Goal: Task Accomplishment & Management: Use online tool/utility

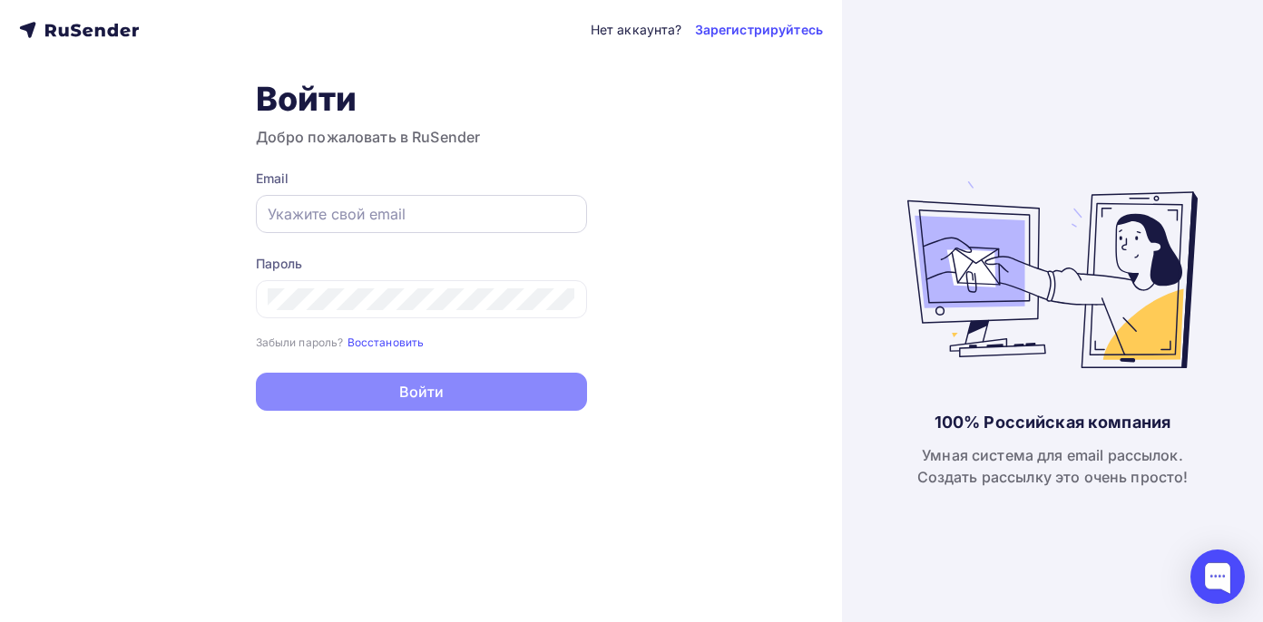
click at [481, 211] on input "text" at bounding box center [421, 214] width 307 height 22
type input "п"
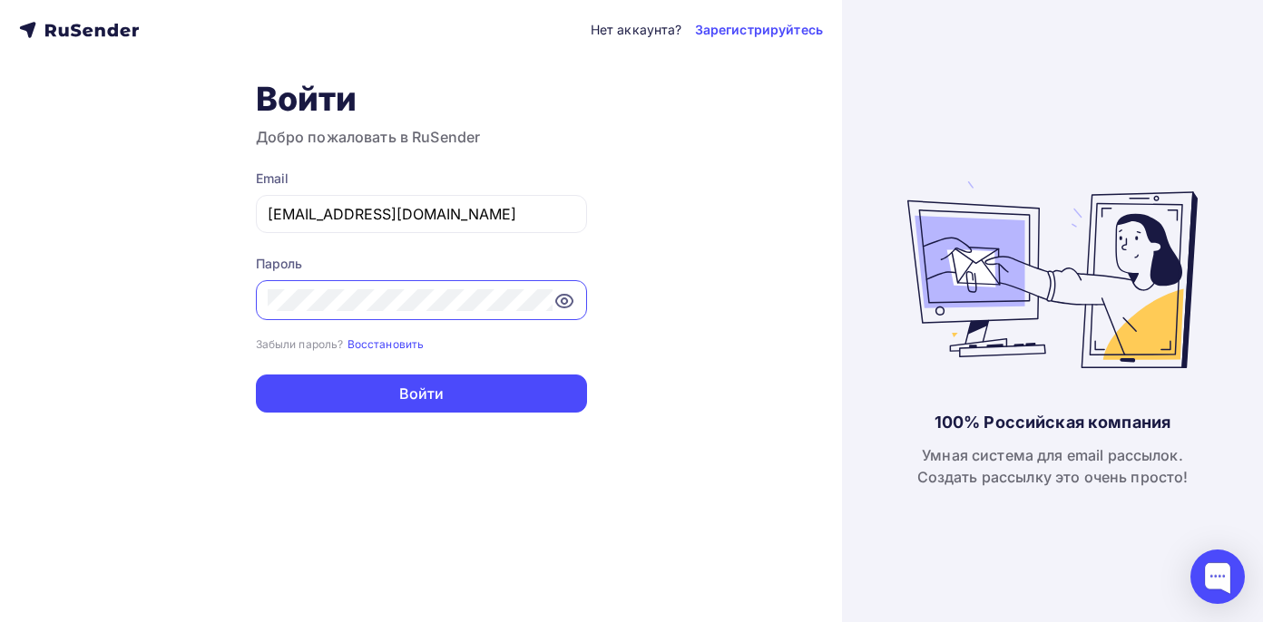
click at [256, 375] on button "Войти" at bounding box center [421, 394] width 331 height 38
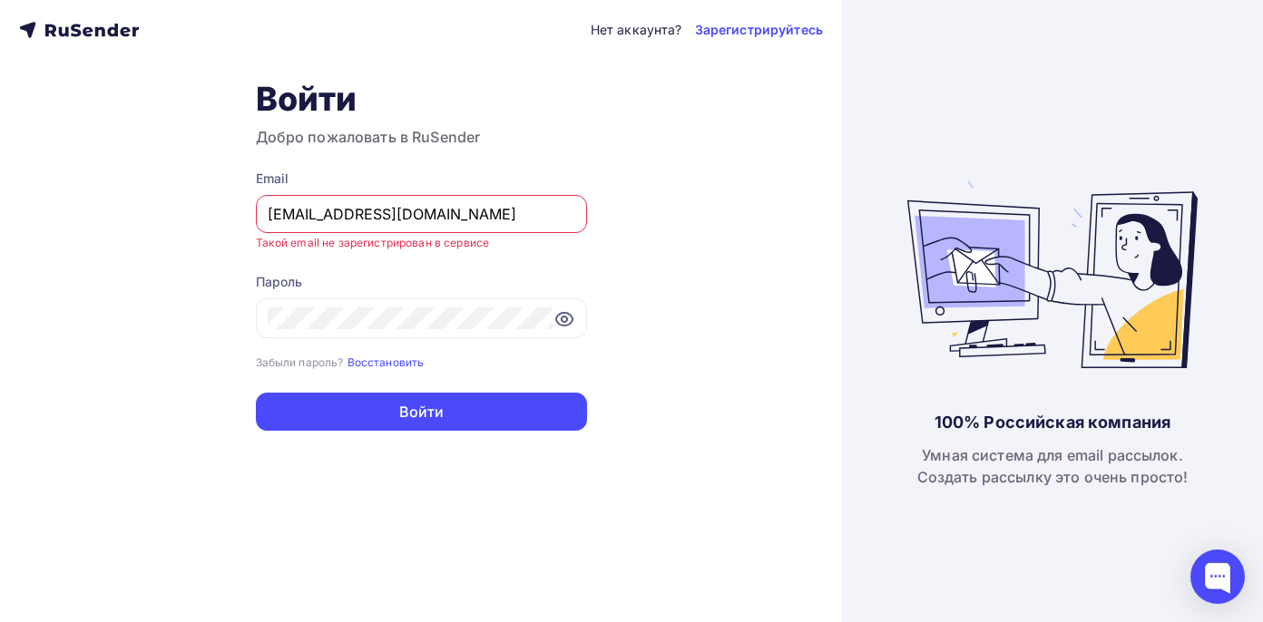
drag, startPoint x: 501, startPoint y: 221, endPoint x: 216, endPoint y: 204, distance: 285.3
click at [216, 204] on div "Нет аккаунта? Зарегистрируйтесь Войти Добро пожаловать в RuSender Email [EMAIL_…" at bounding box center [421, 311] width 842 height 622
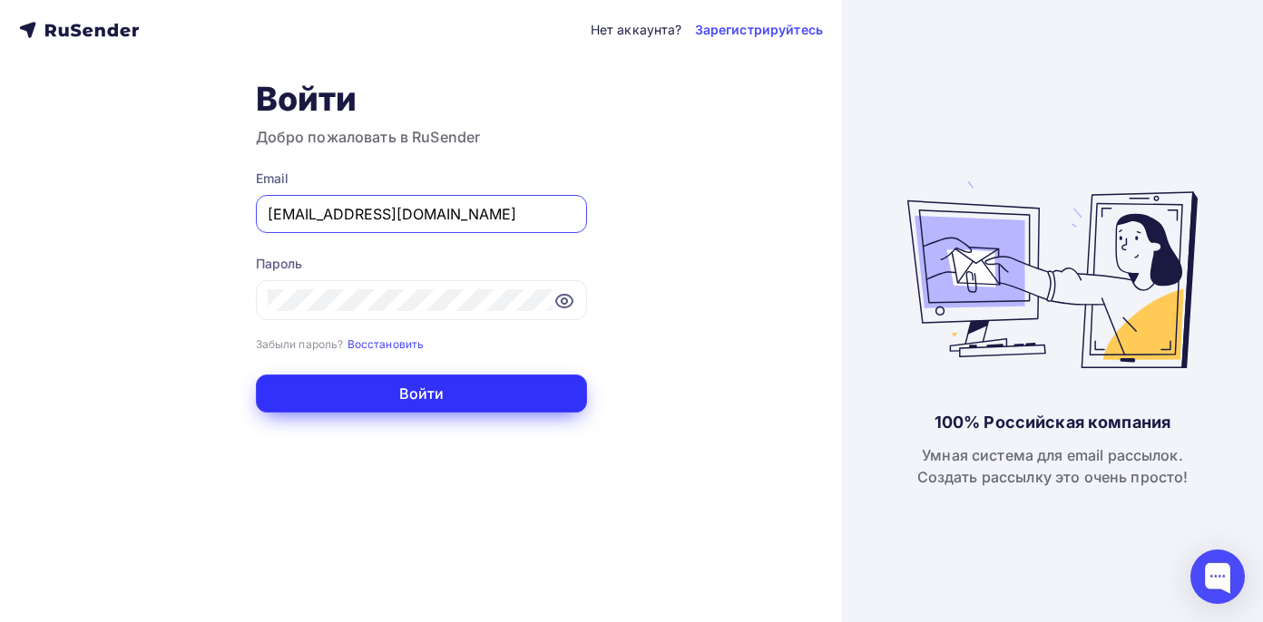
click at [559, 399] on button "Войти" at bounding box center [421, 394] width 331 height 38
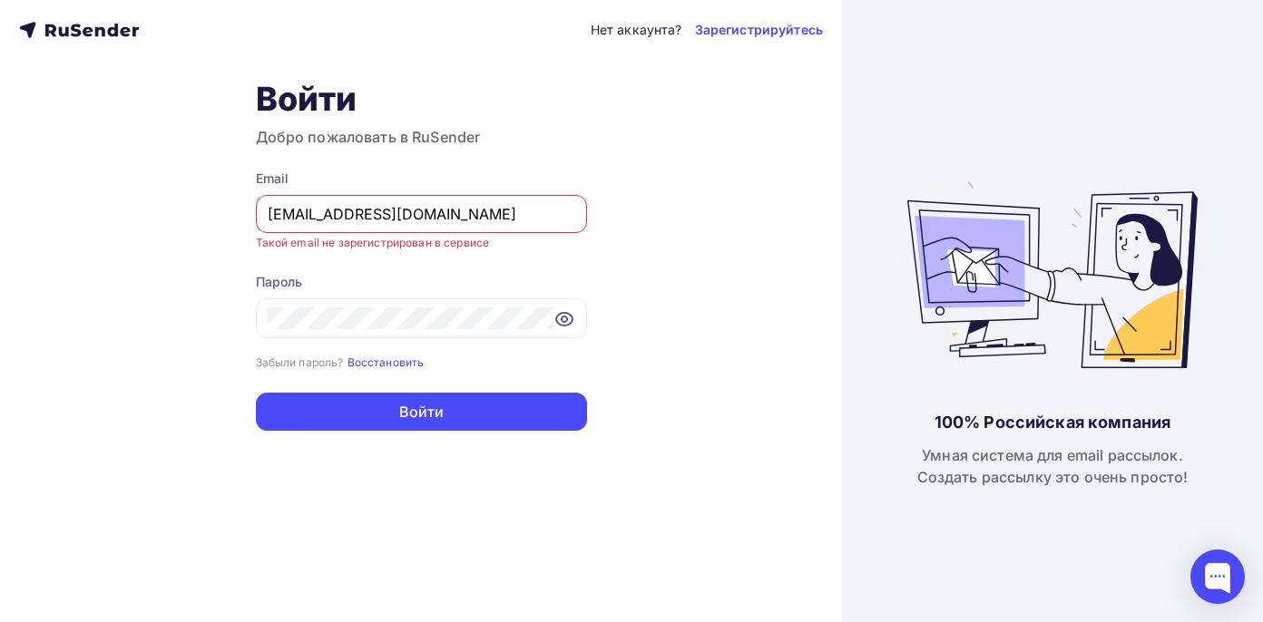
drag, startPoint x: 472, startPoint y: 210, endPoint x: 27, endPoint y: 194, distance: 444.7
click at [27, 194] on div "Нет аккаунта? Зарегистрируйтесь Войти Добро пожаловать в RuSender Email [EMAIL_…" at bounding box center [421, 311] width 842 height 622
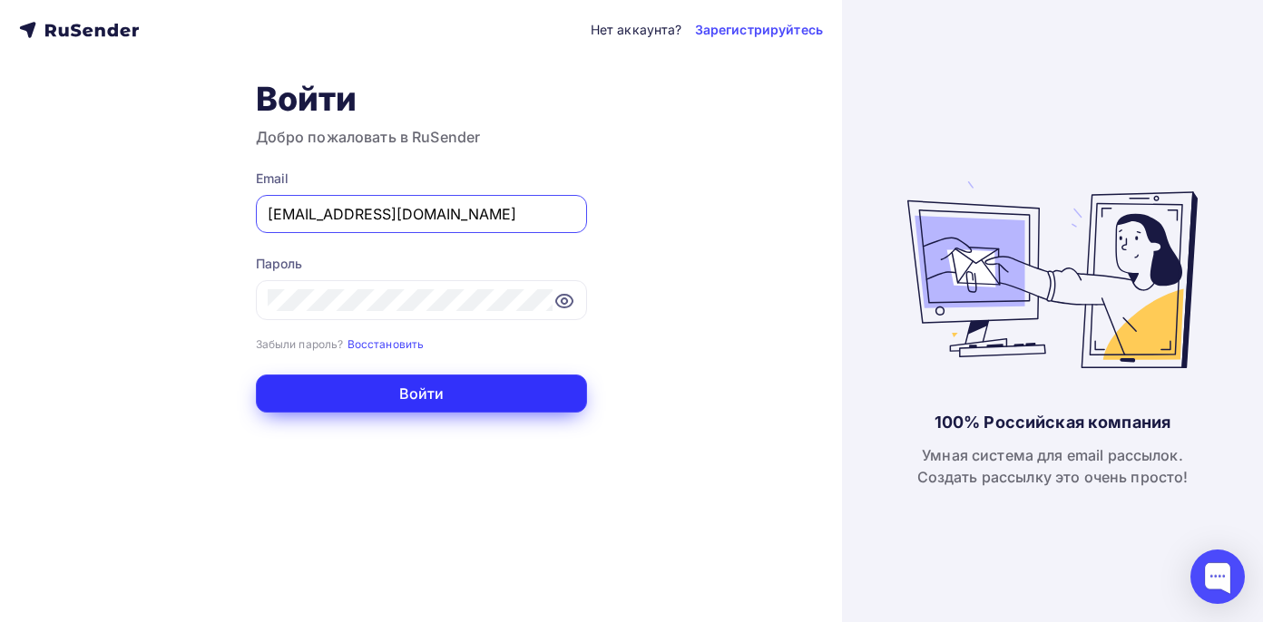
click at [271, 405] on button "Войти" at bounding box center [421, 394] width 331 height 38
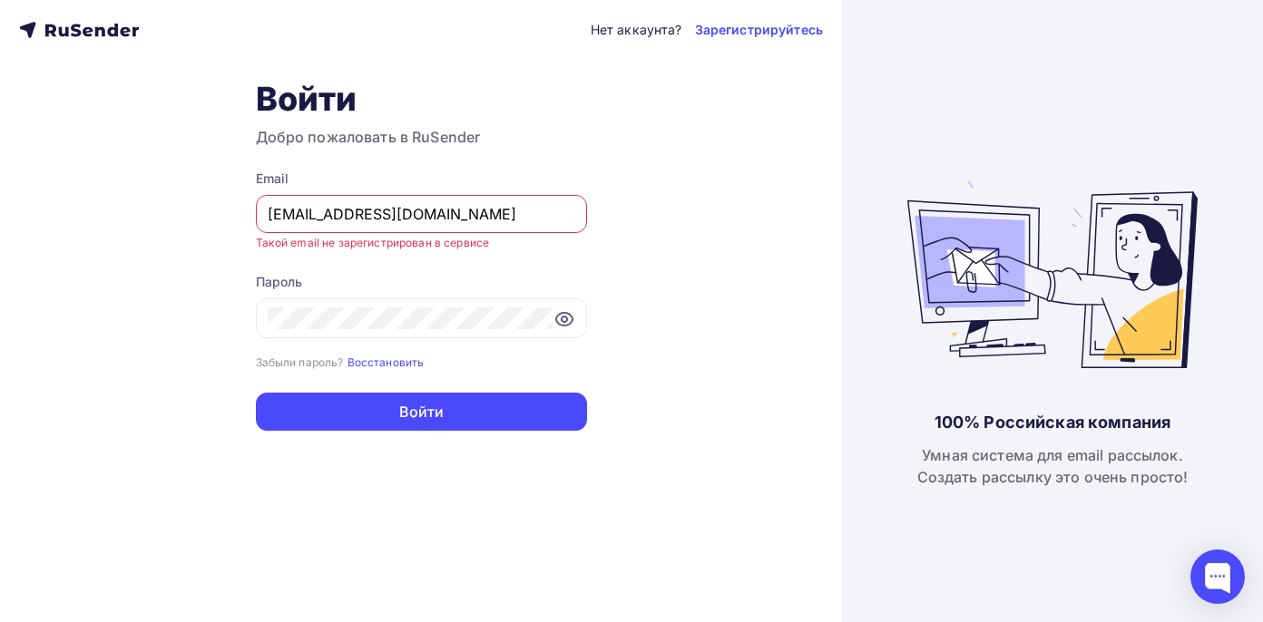
drag, startPoint x: 410, startPoint y: 210, endPoint x: 86, endPoint y: 202, distance: 323.9
click at [86, 202] on div "Нет аккаунта? Зарегистрируйтесь Войти Добро пожаловать в RuSender Email [EMAIL_…" at bounding box center [421, 311] width 842 height 622
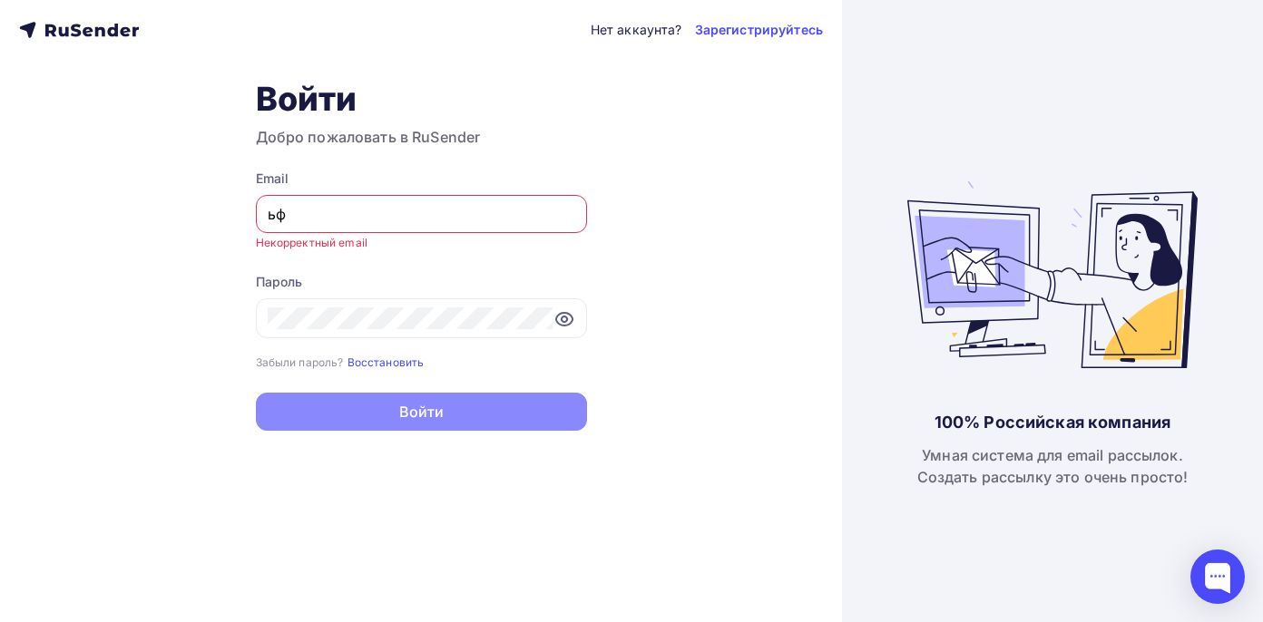
type input "ь"
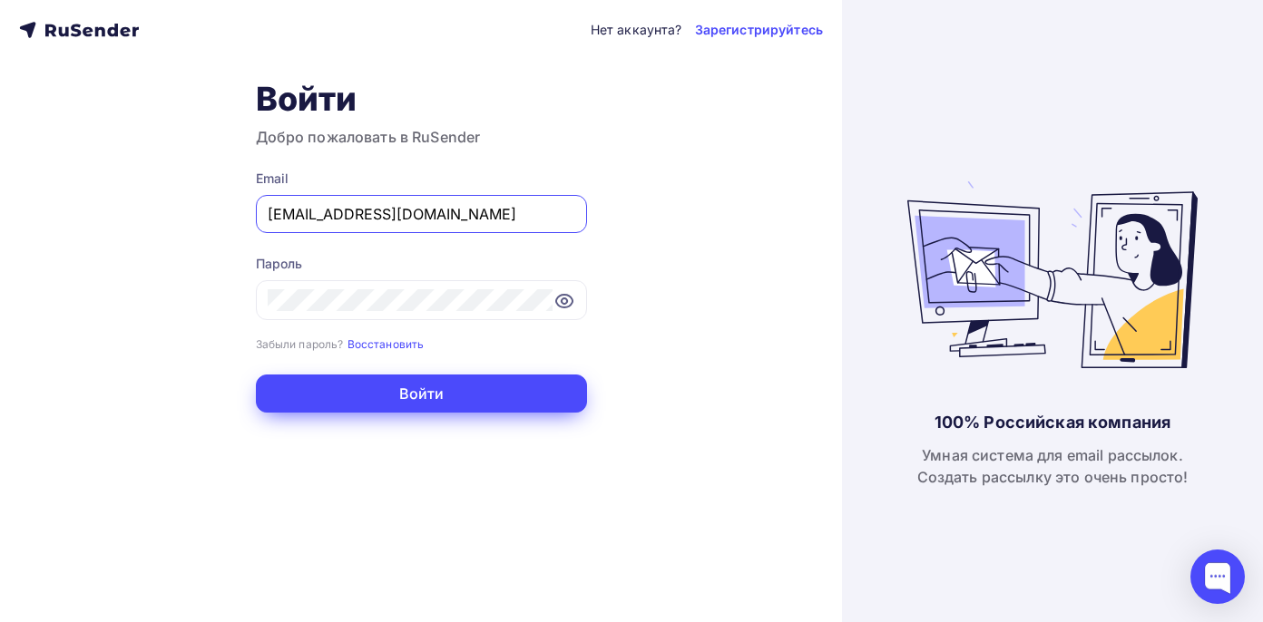
type input "[EMAIL_ADDRESS][DOMAIN_NAME]"
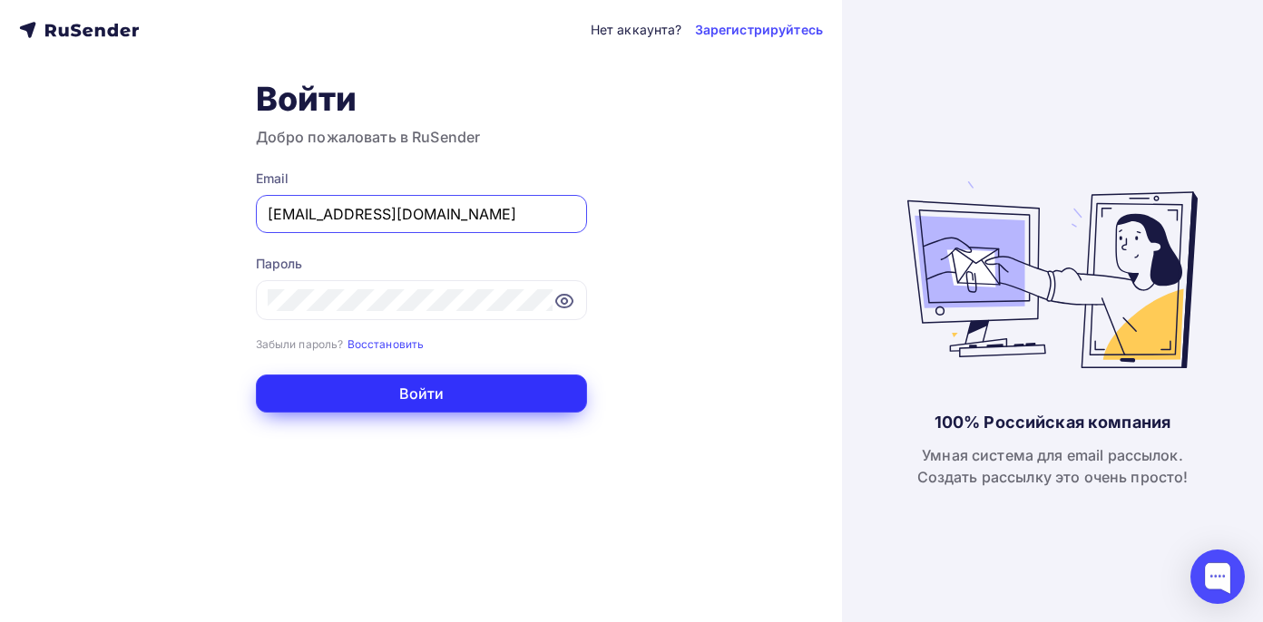
click at [406, 399] on button "Войти" at bounding box center [421, 394] width 331 height 38
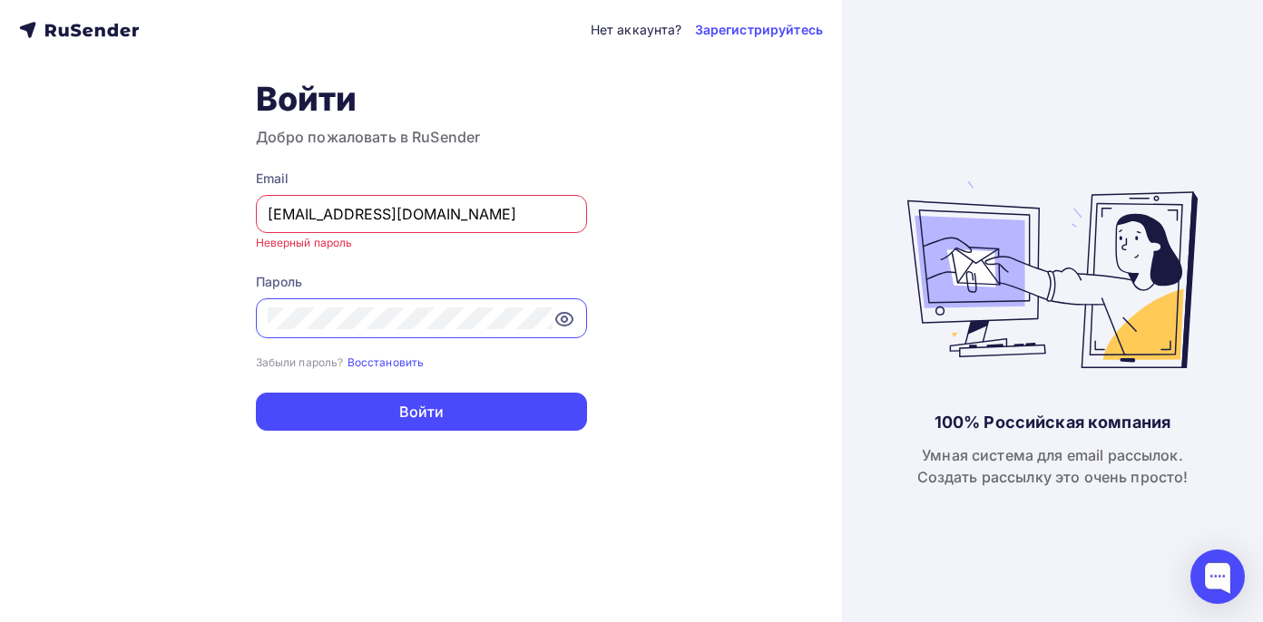
click at [227, 314] on div "Нет аккаунта? Зарегистрируйтесь Войти Добро пожаловать в RuSender Email [EMAIL_…" at bounding box center [421, 311] width 842 height 622
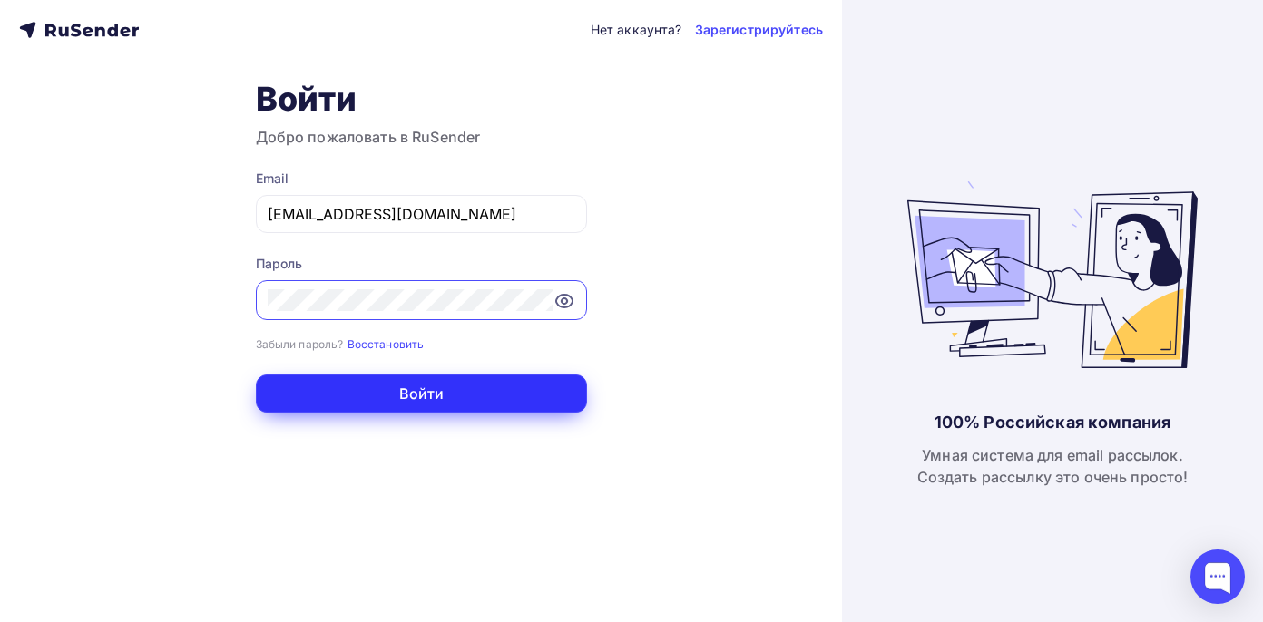
click at [319, 405] on button "Войти" at bounding box center [421, 394] width 331 height 38
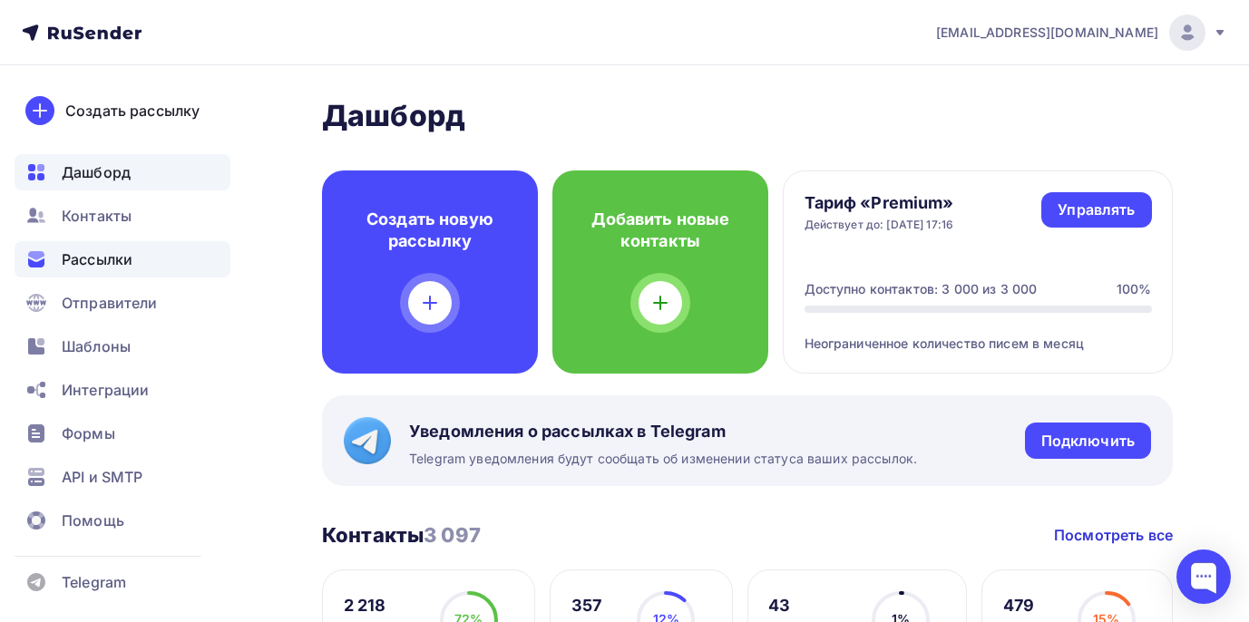
click at [112, 259] on span "Рассылки" at bounding box center [97, 260] width 71 height 22
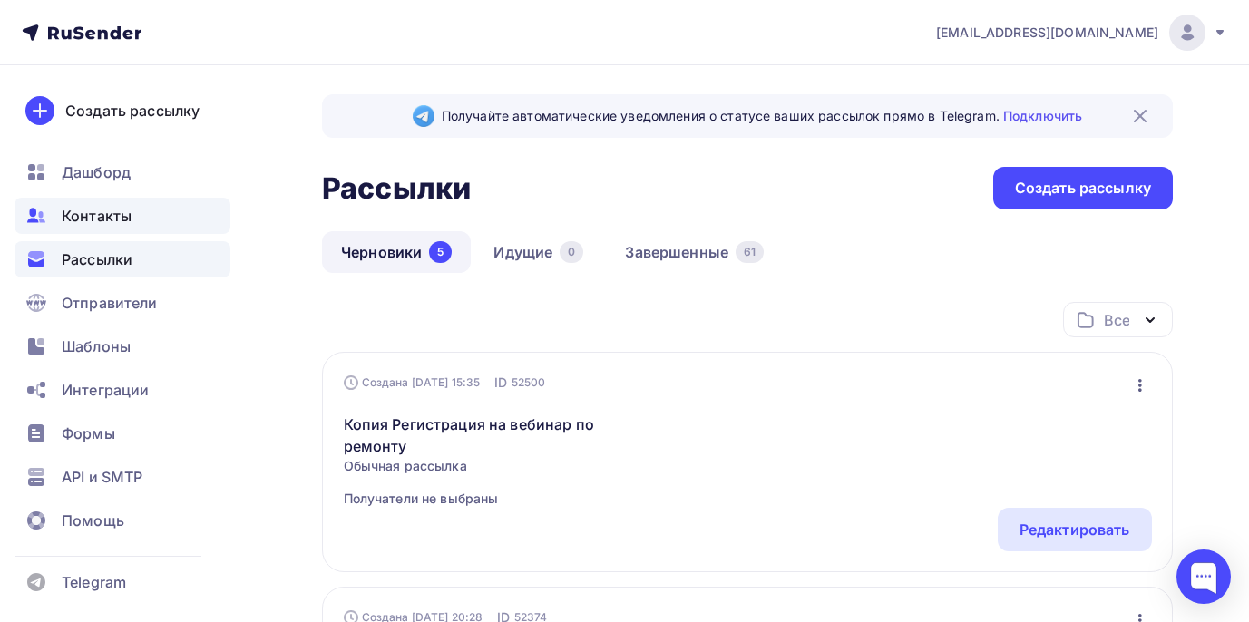
click at [102, 219] on span "Контакты" at bounding box center [97, 216] width 70 height 22
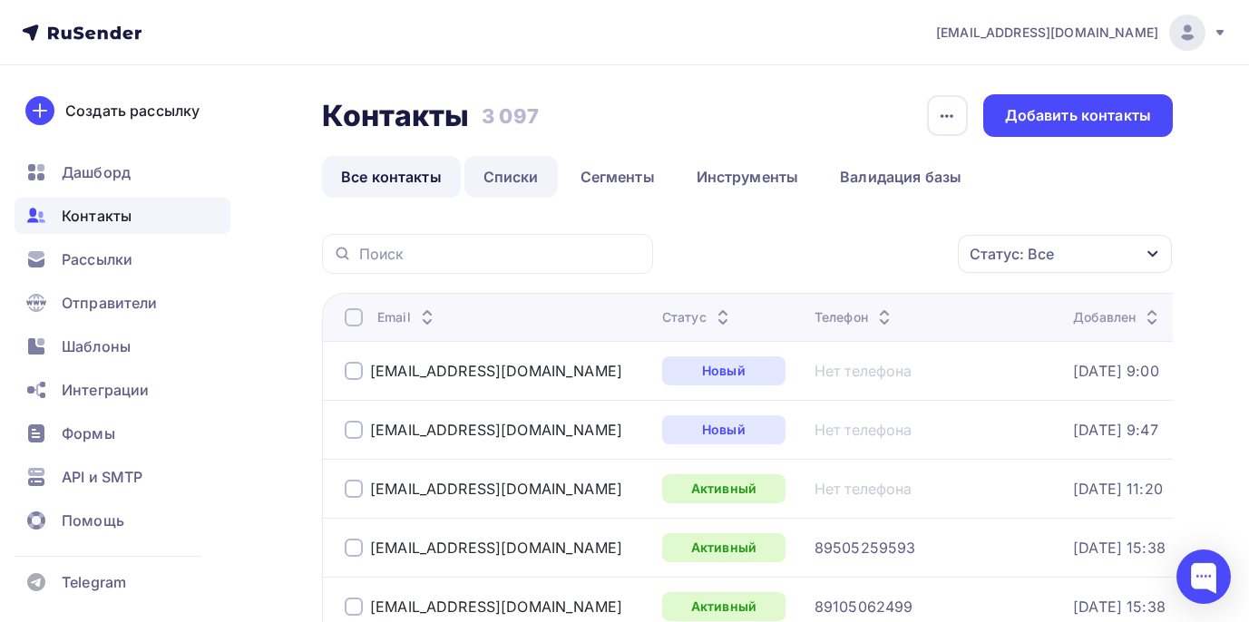
click at [511, 174] on link "Списки" at bounding box center [510, 177] width 93 height 42
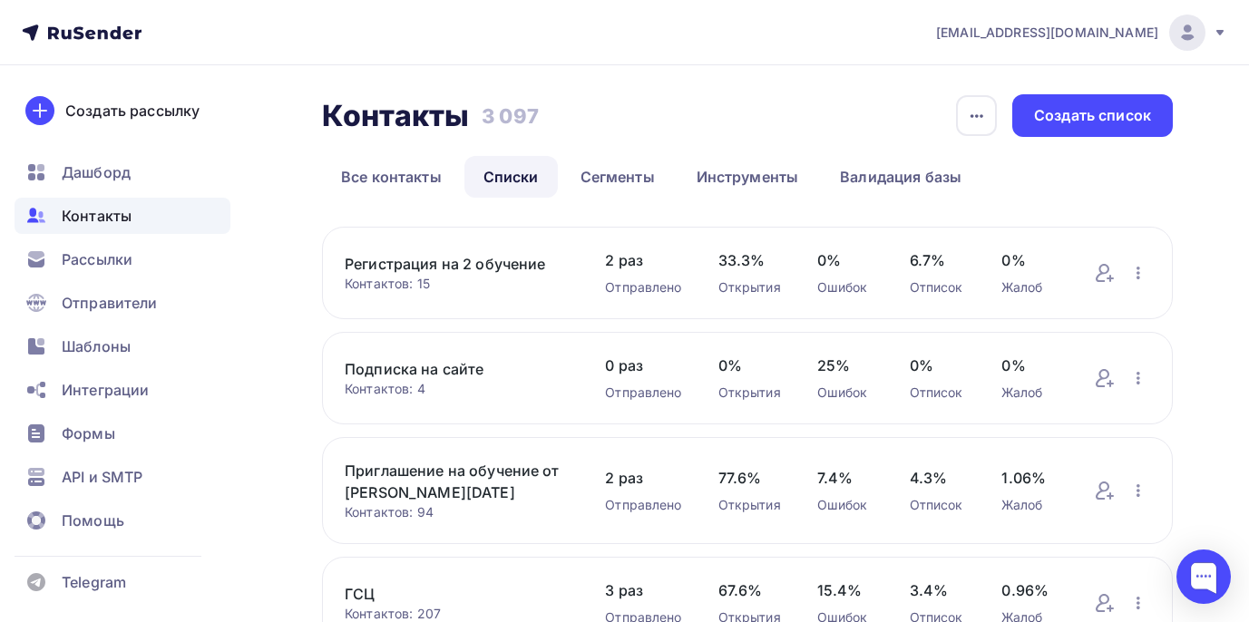
click at [105, 213] on span "Контакты" at bounding box center [97, 216] width 70 height 22
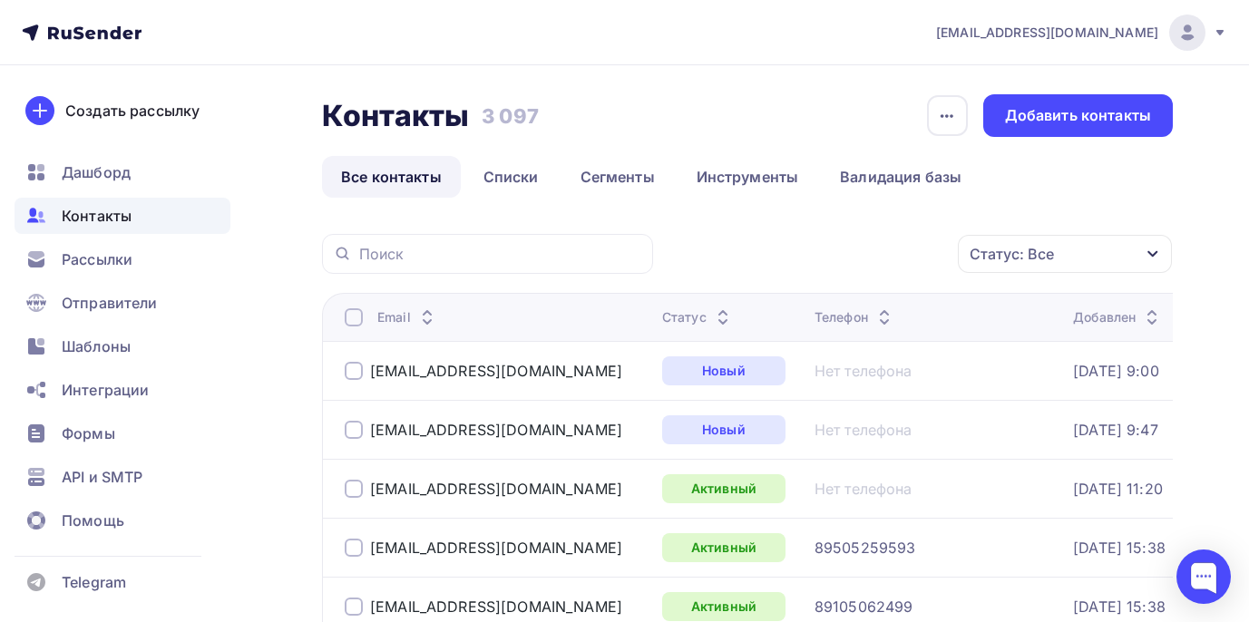
click at [340, 431] on td "[EMAIL_ADDRESS][DOMAIN_NAME]" at bounding box center [488, 429] width 333 height 59
click at [352, 430] on div at bounding box center [354, 430] width 18 height 18
click at [354, 371] on div at bounding box center [354, 371] width 18 height 18
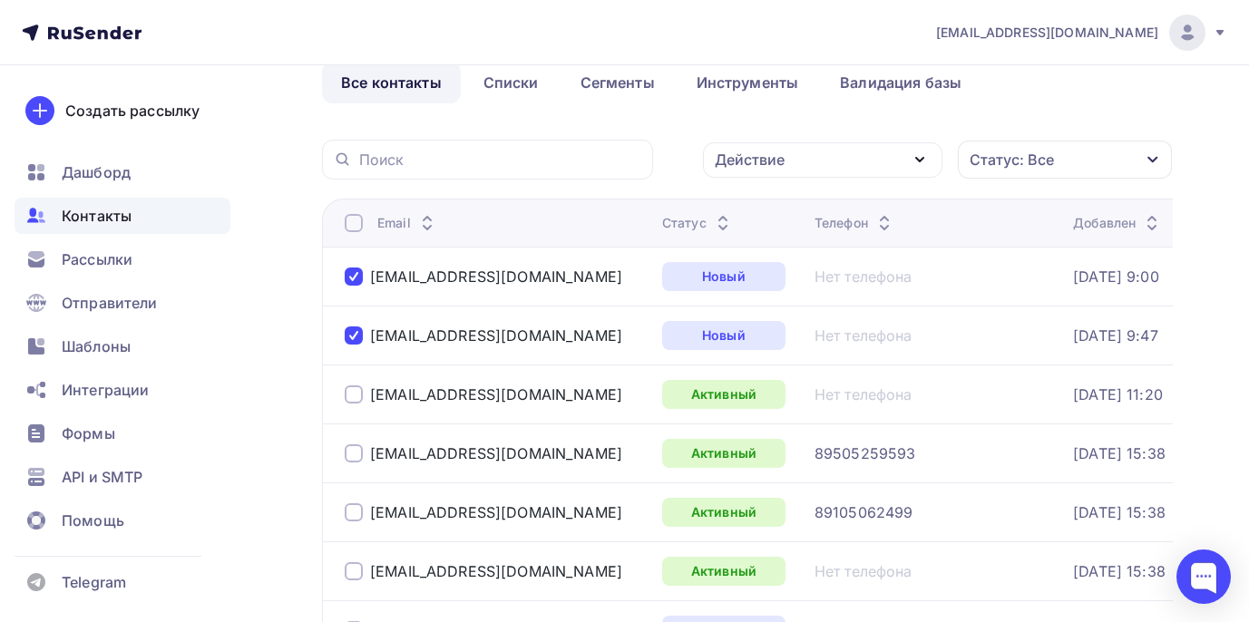
scroll to position [91, 0]
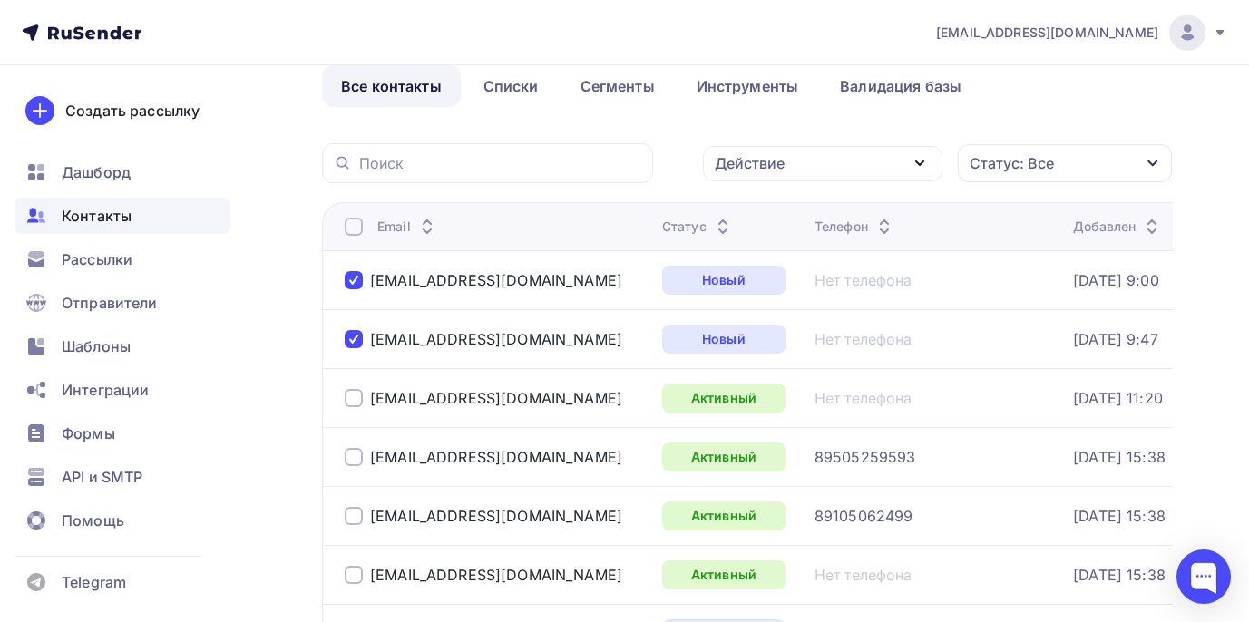
click at [360, 285] on div at bounding box center [354, 280] width 18 height 18
click at [355, 333] on div at bounding box center [354, 339] width 18 height 18
click at [510, 89] on link "Списки" at bounding box center [510, 86] width 93 height 42
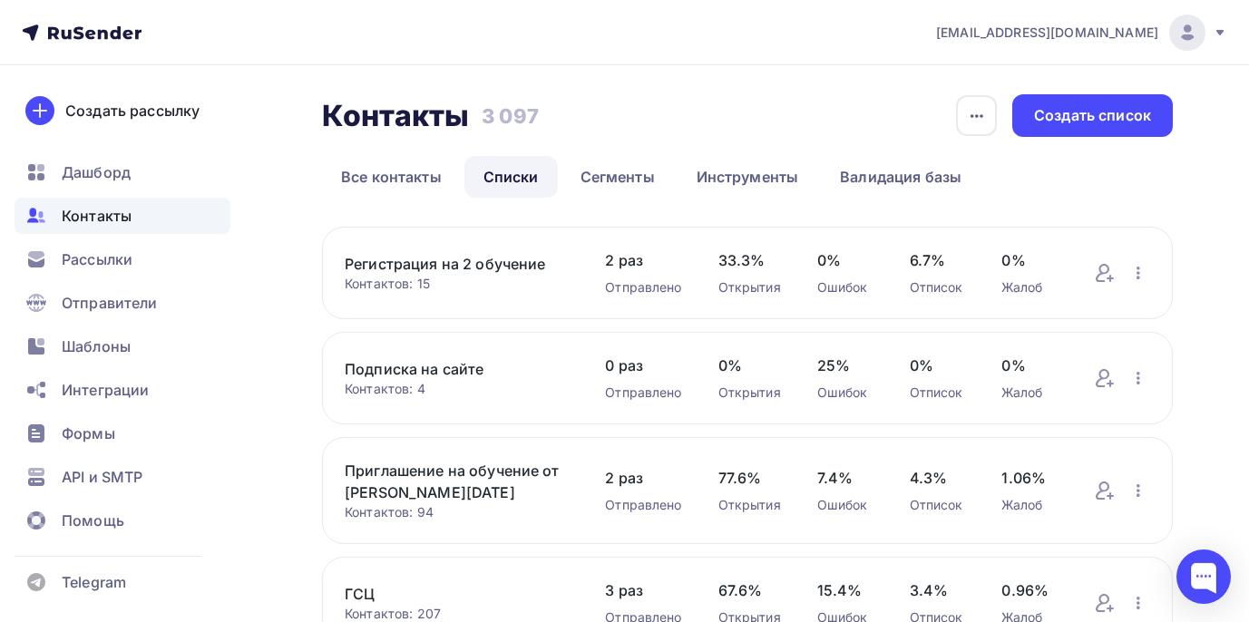
click at [410, 369] on link "Подписка на сайте" at bounding box center [457, 369] width 224 height 22
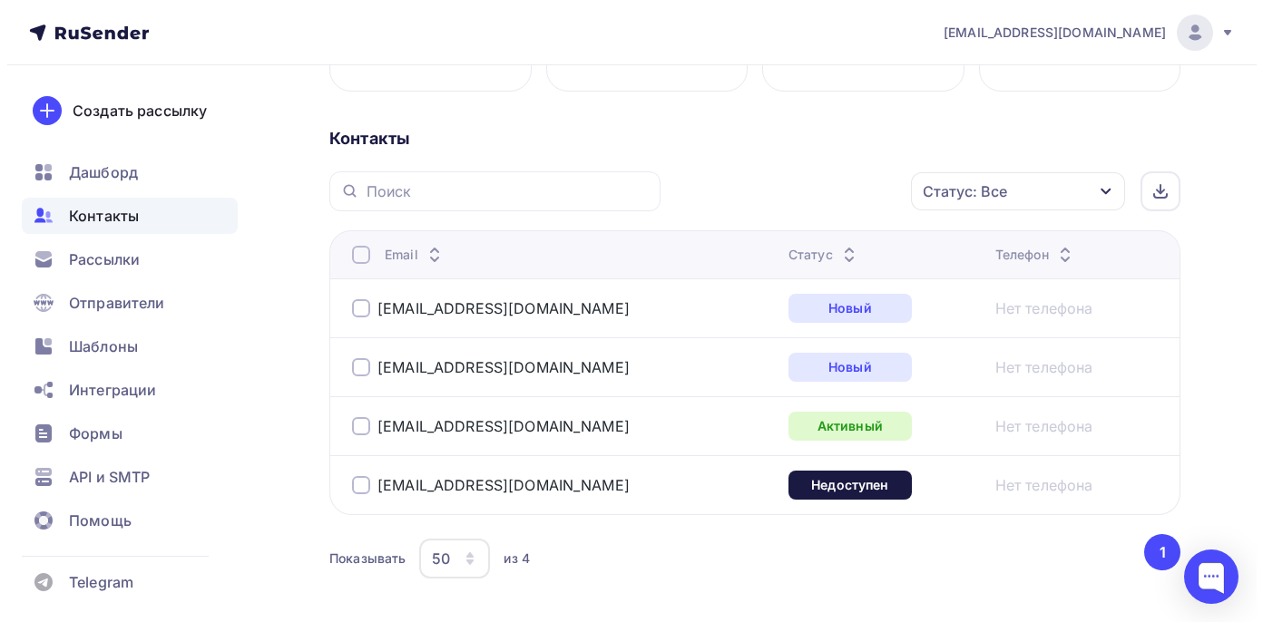
scroll to position [363, 0]
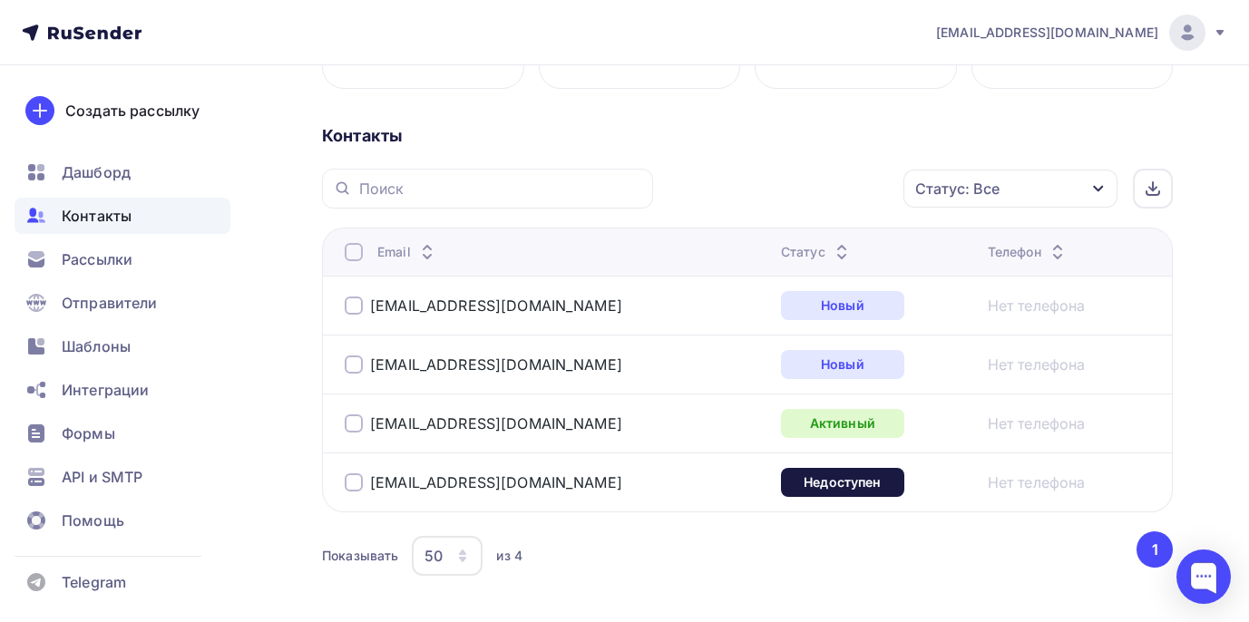
click at [355, 255] on div at bounding box center [354, 252] width 18 height 18
click at [806, 187] on div "Действие" at bounding box center [777, 188] width 222 height 35
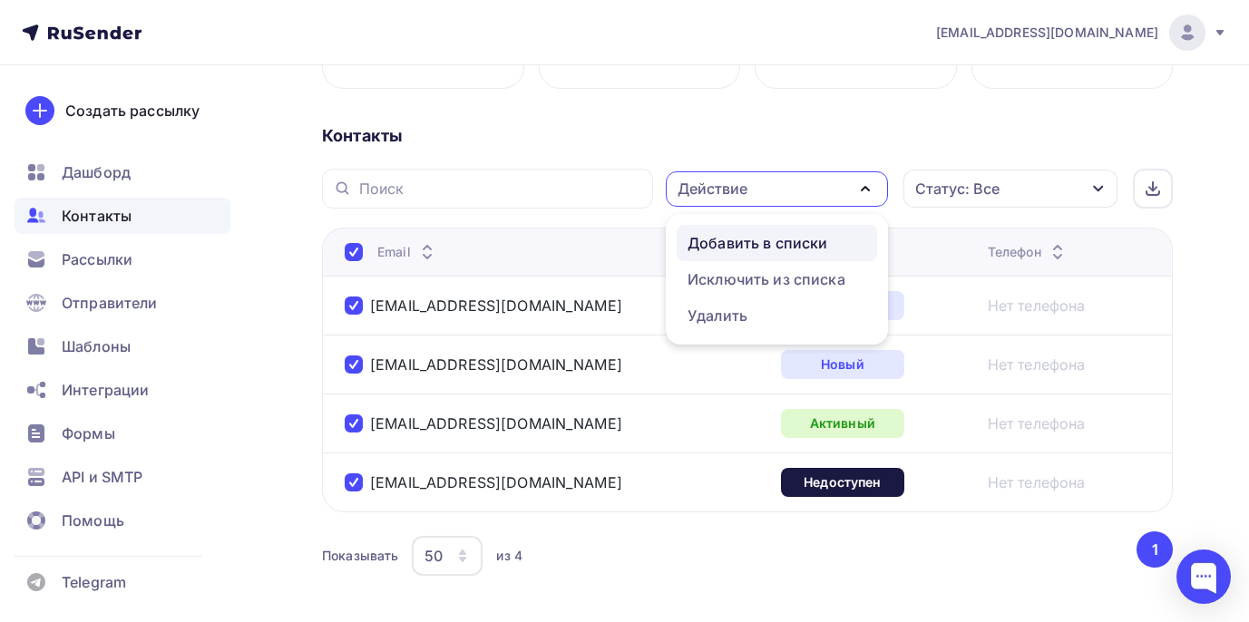
click at [777, 237] on div "Добавить в списки" at bounding box center [758, 243] width 140 height 22
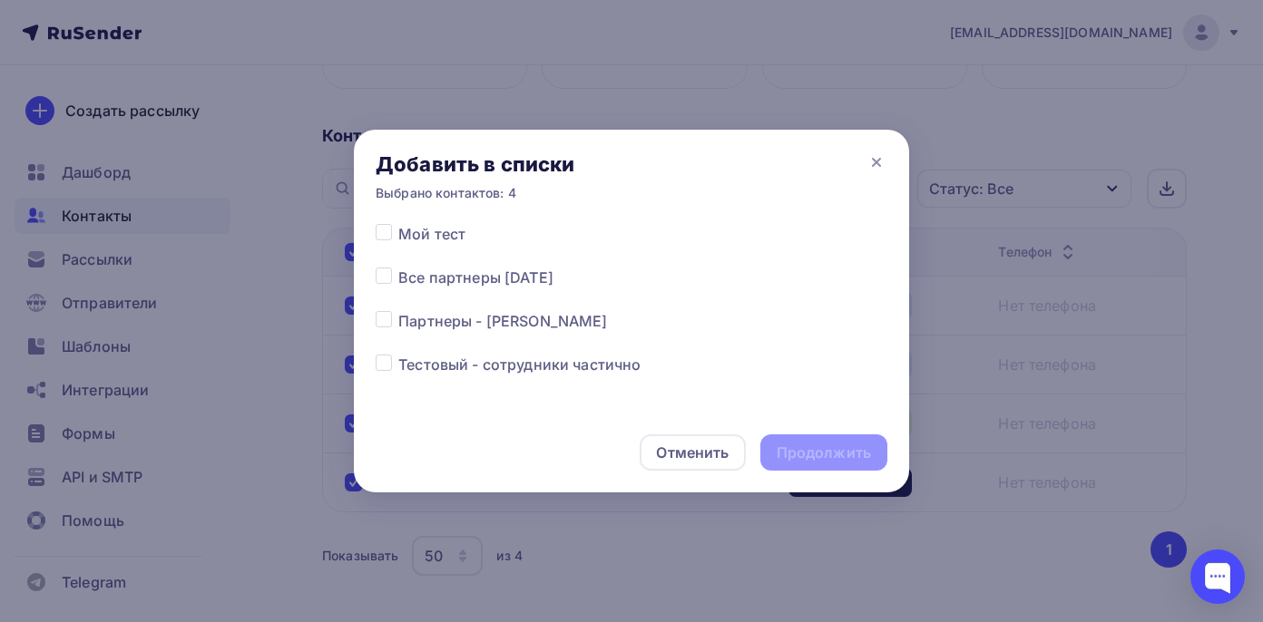
scroll to position [223, 0]
click at [398, 263] on label at bounding box center [398, 263] width 0 height 0
click at [386, 269] on input "checkbox" at bounding box center [384, 271] width 16 height 16
checkbox input "true"
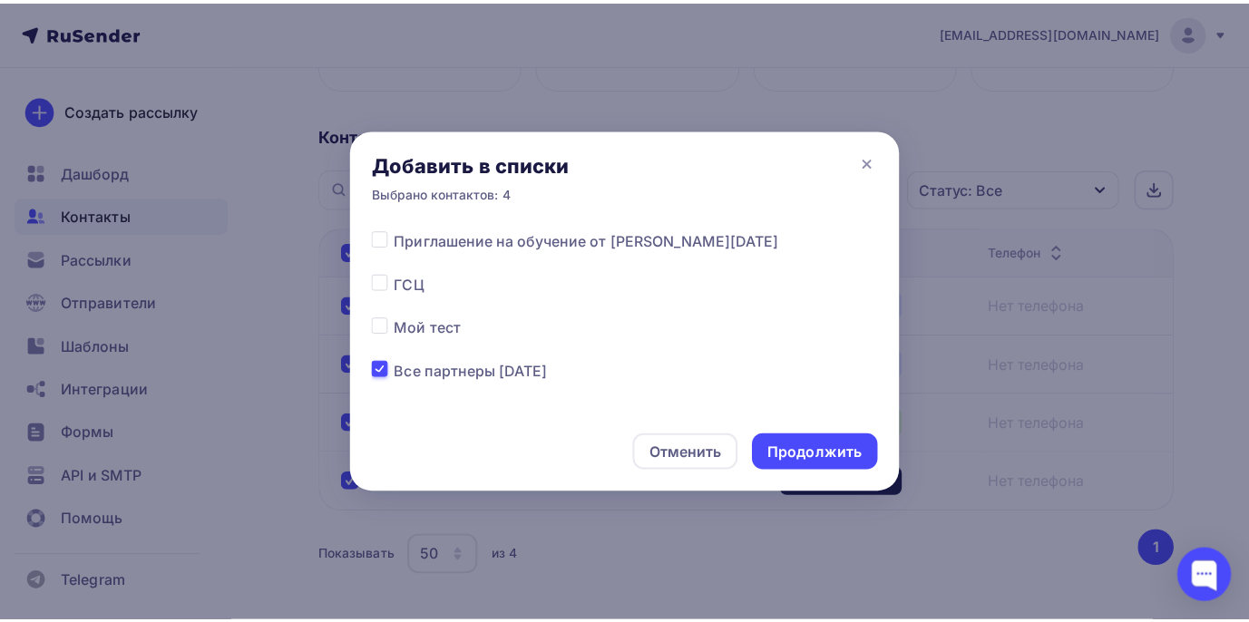
scroll to position [128, 0]
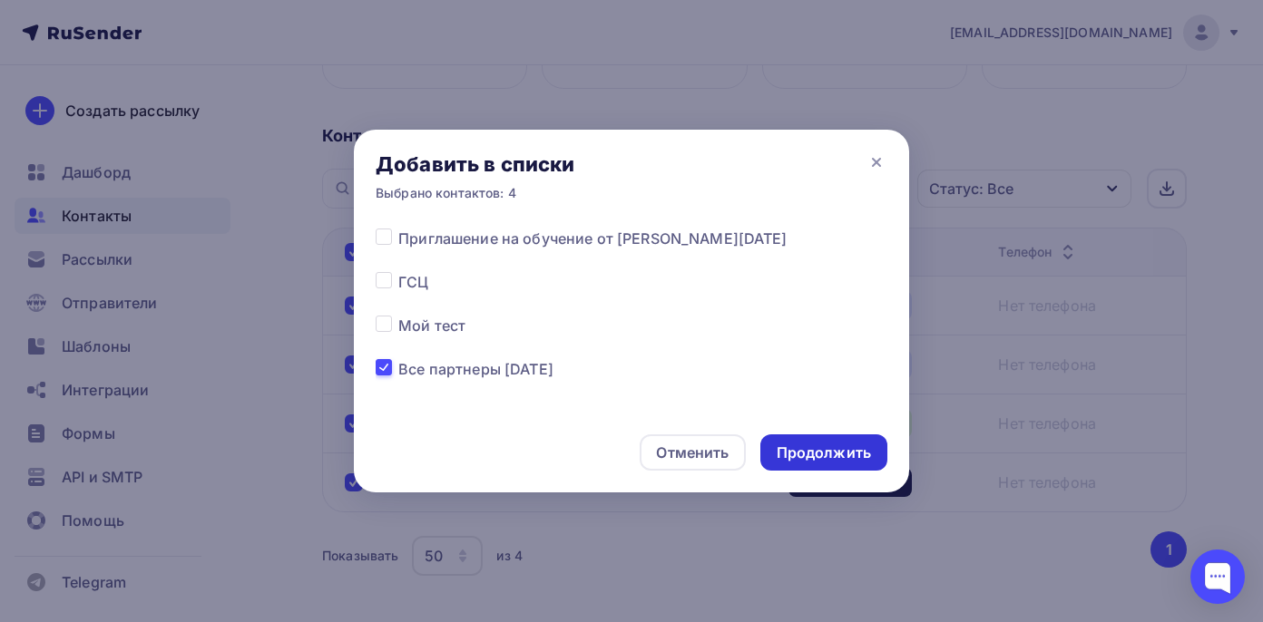
click at [818, 445] on div "Продолжить" at bounding box center [823, 453] width 94 height 21
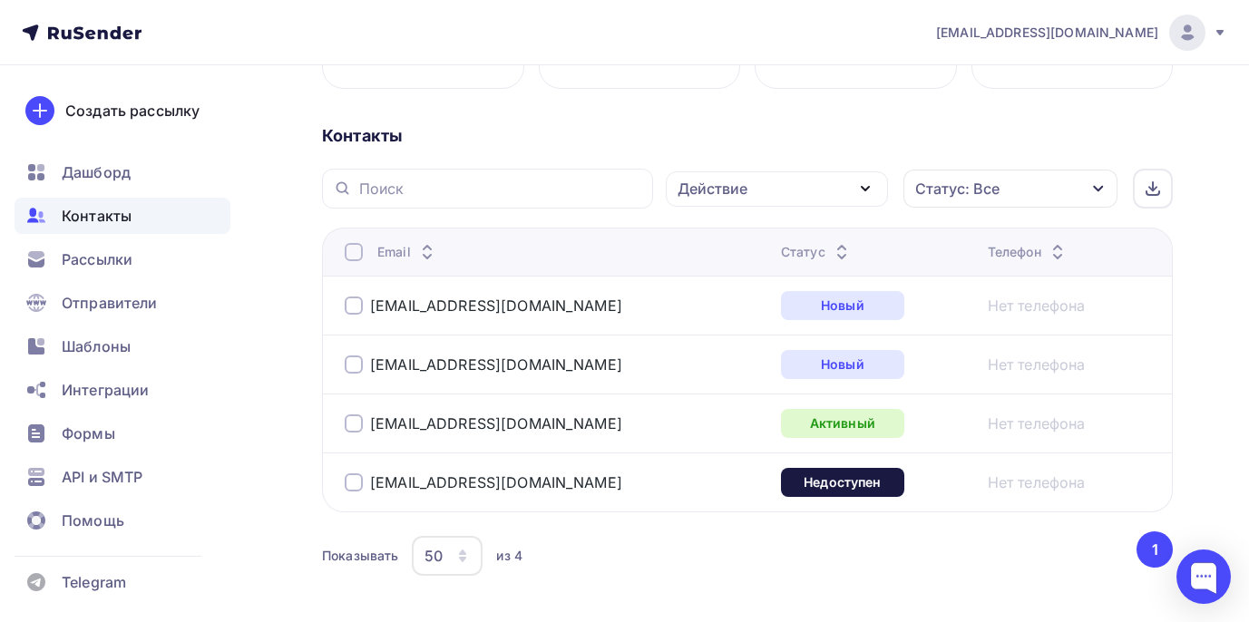
click at [104, 209] on span "Контакты" at bounding box center [97, 216] width 70 height 22
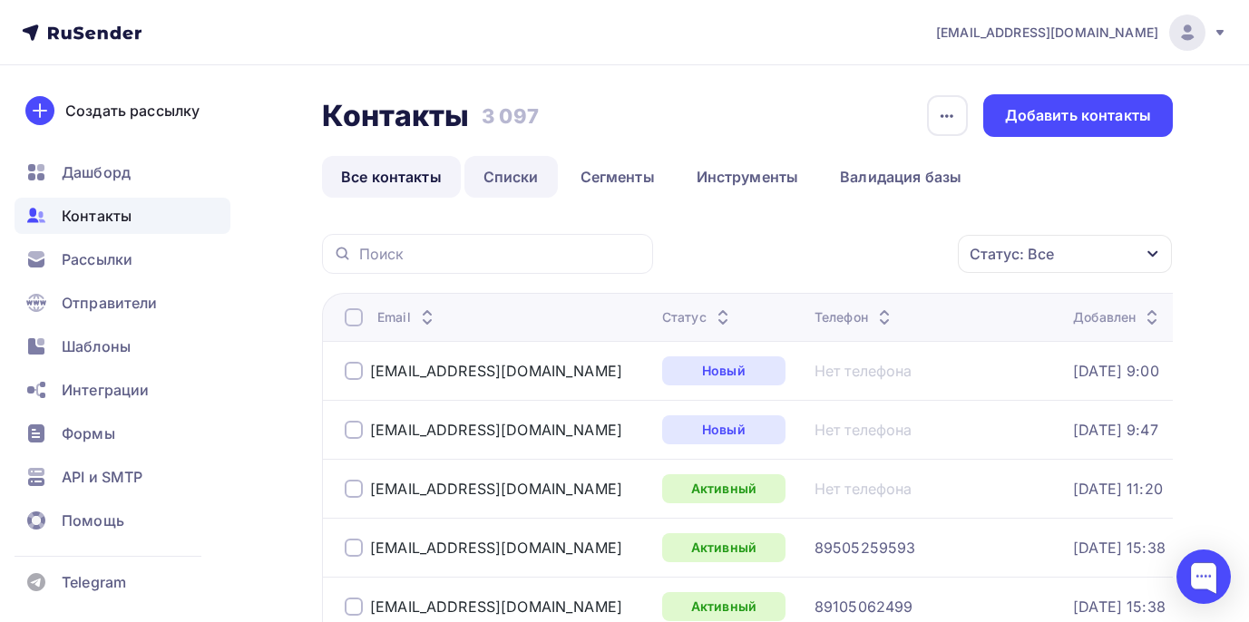
click at [520, 172] on link "Списки" at bounding box center [510, 177] width 93 height 42
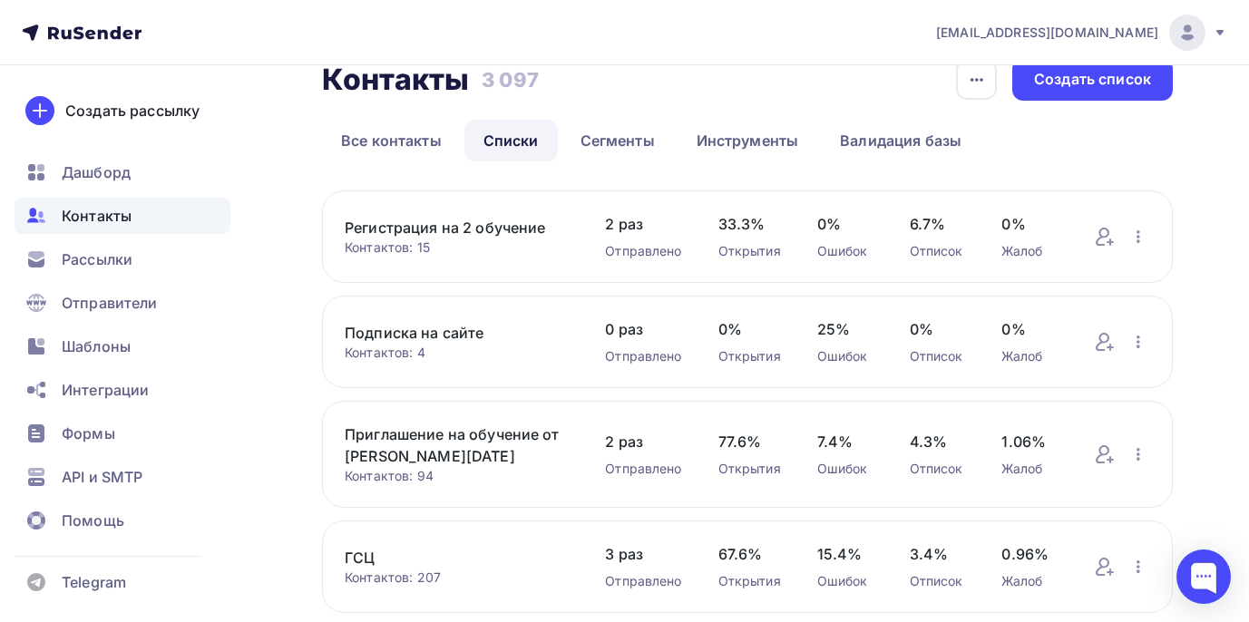
scroll to position [35, 0]
click at [98, 257] on span "Рассылки" at bounding box center [97, 260] width 71 height 22
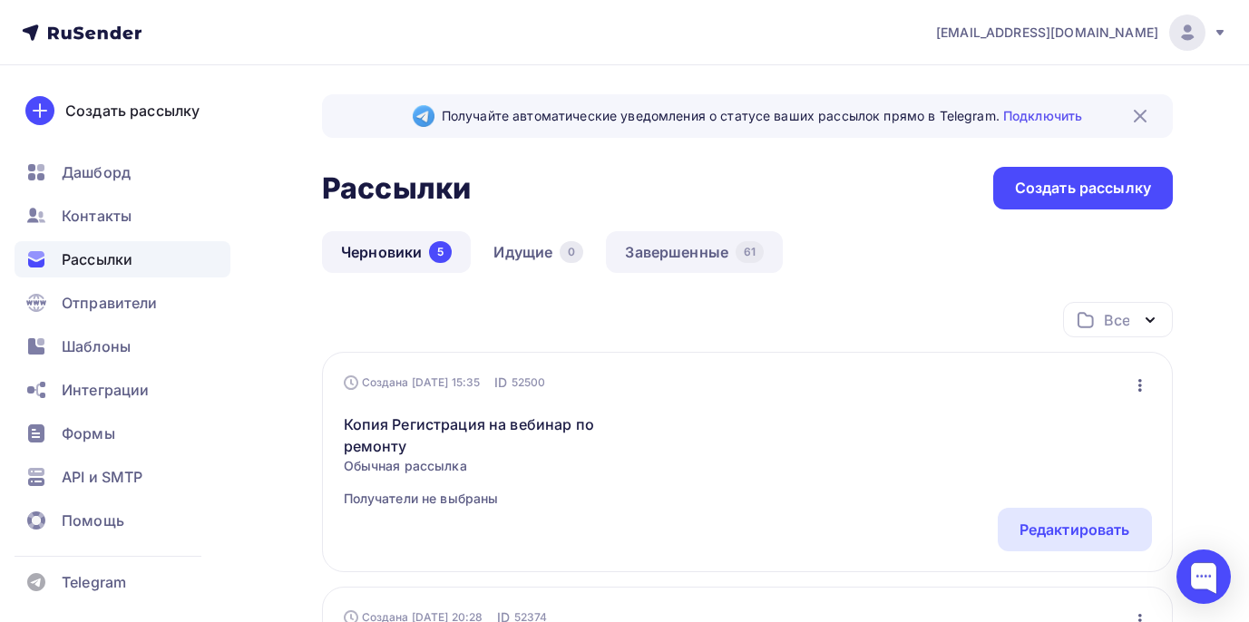
click at [667, 249] on link "Завершенные 61" at bounding box center [694, 252] width 177 height 42
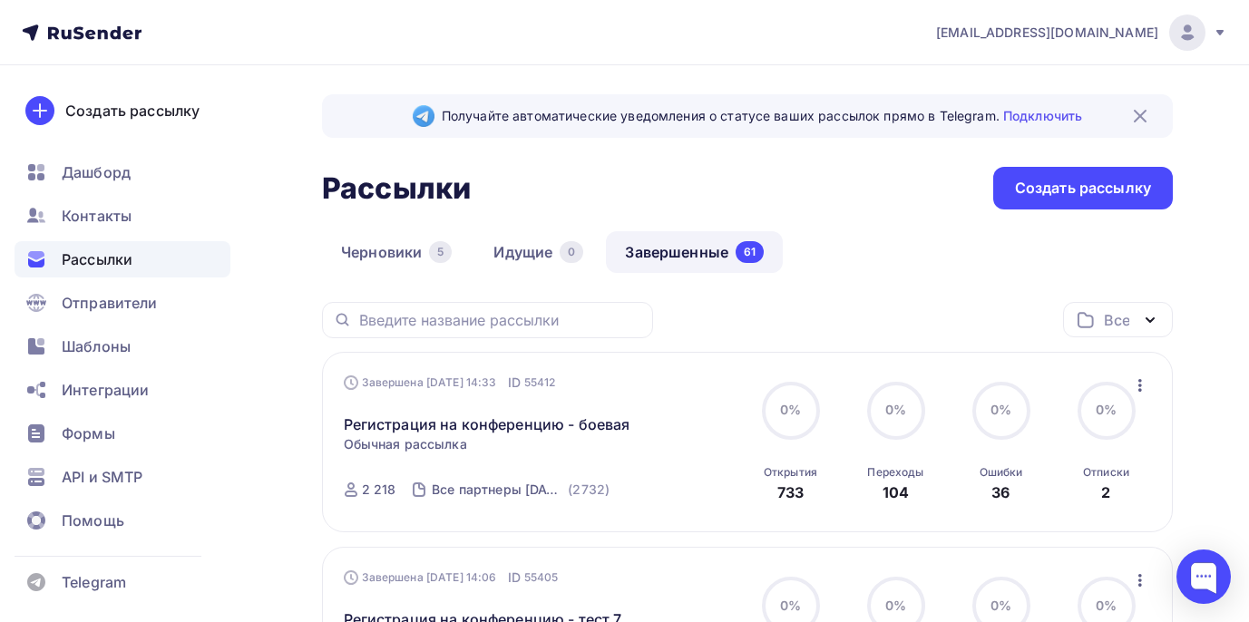
scroll to position [181, 0]
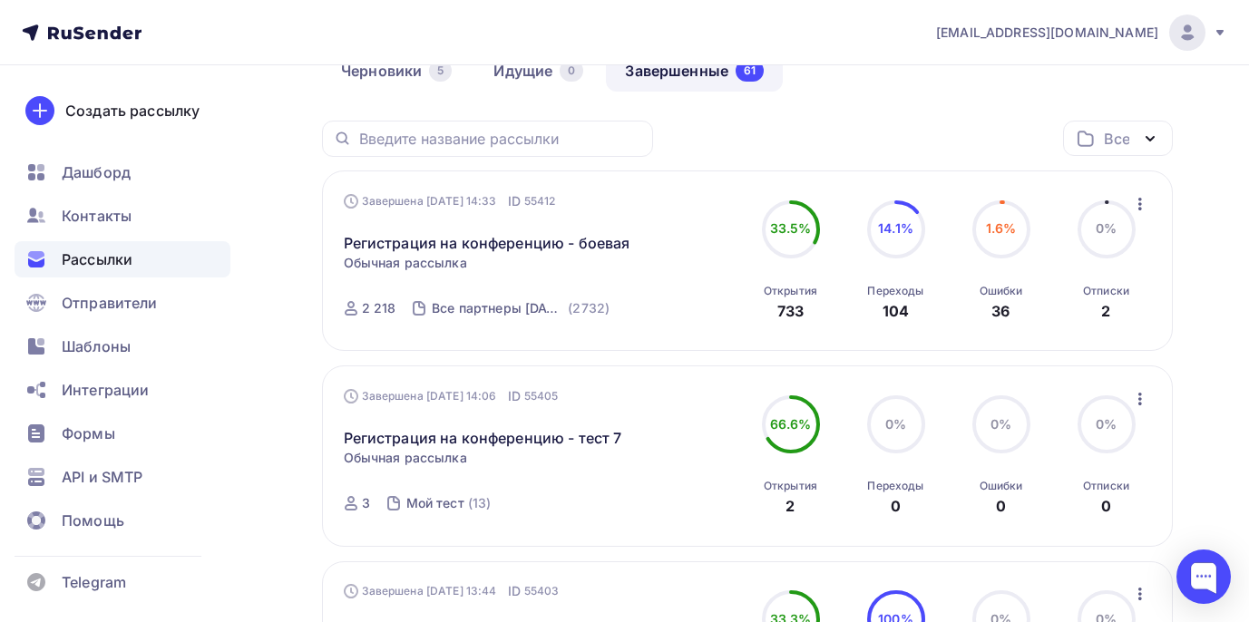
click at [1138, 204] on icon "button" at bounding box center [1140, 204] width 4 height 13
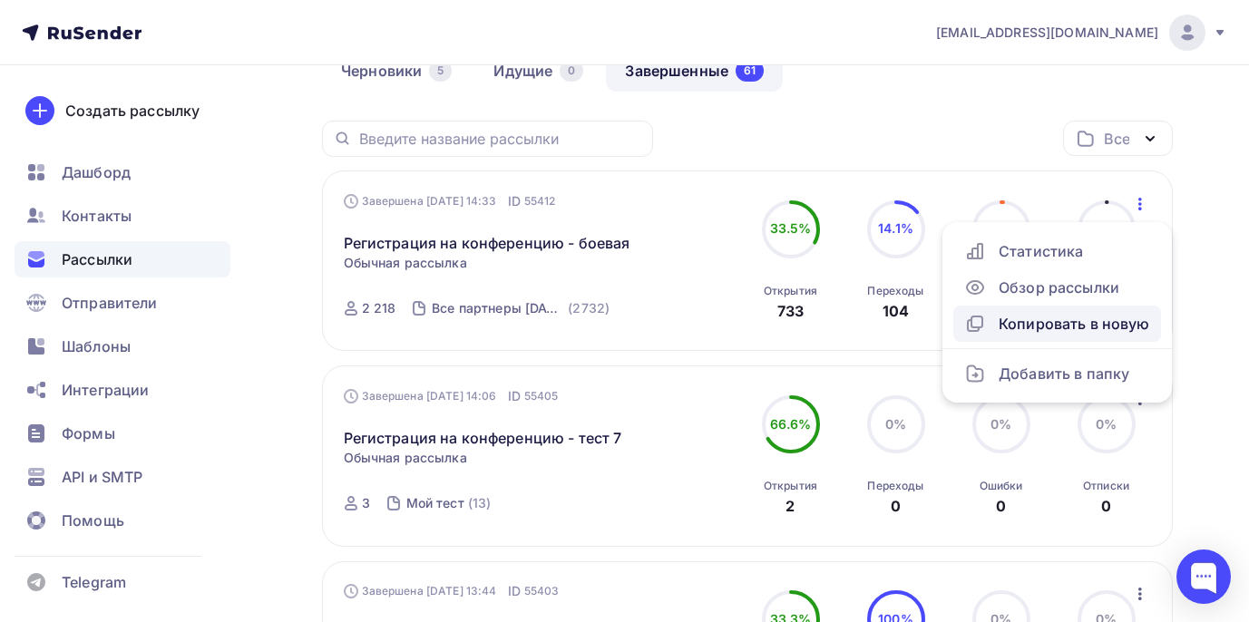
click at [1049, 323] on div "Копировать в новую" at bounding box center [1057, 324] width 186 height 22
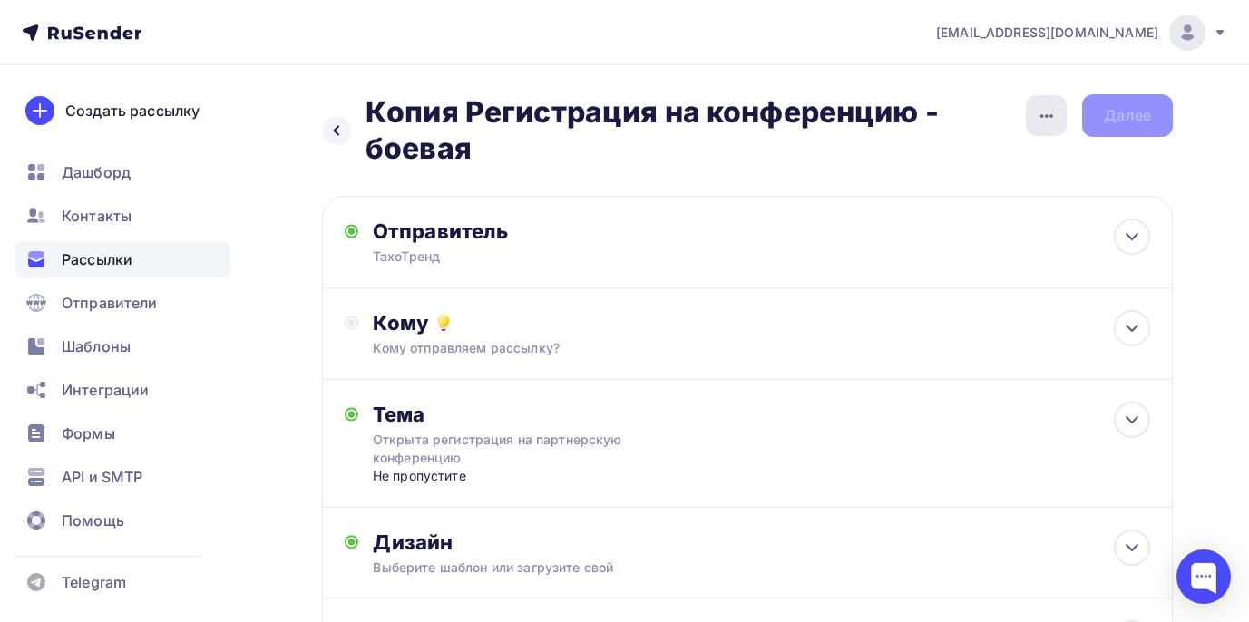
click at [1036, 130] on div "button" at bounding box center [1046, 115] width 41 height 41
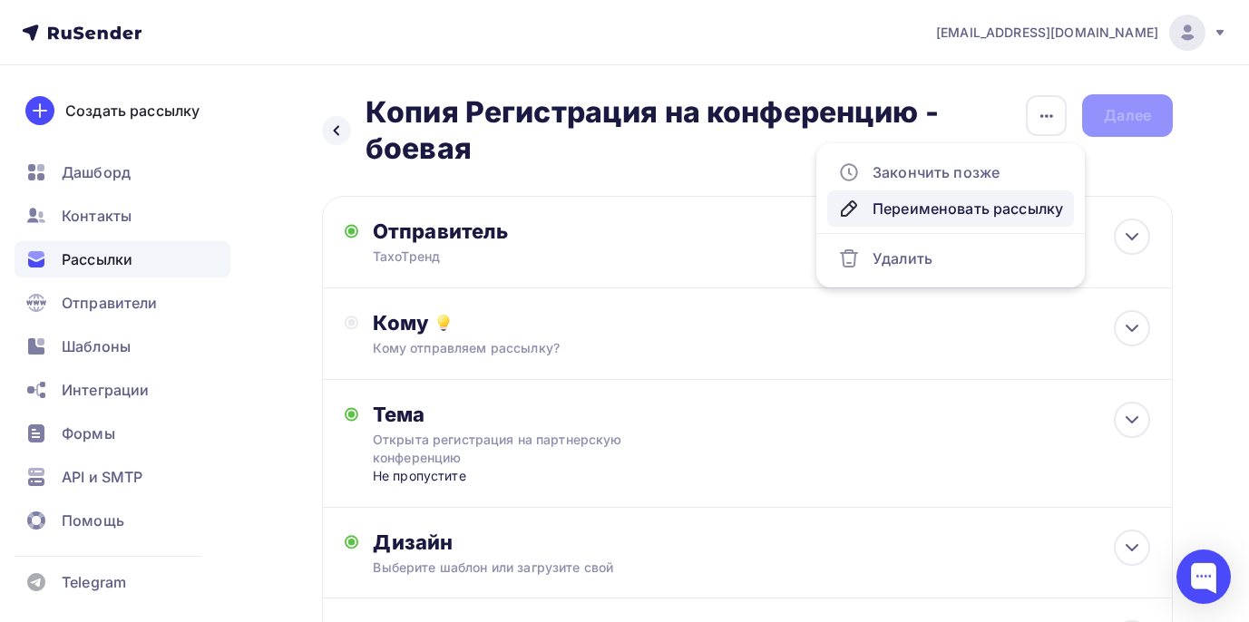
click at [953, 213] on div "Переименовать рассылку" at bounding box center [950, 209] width 225 height 22
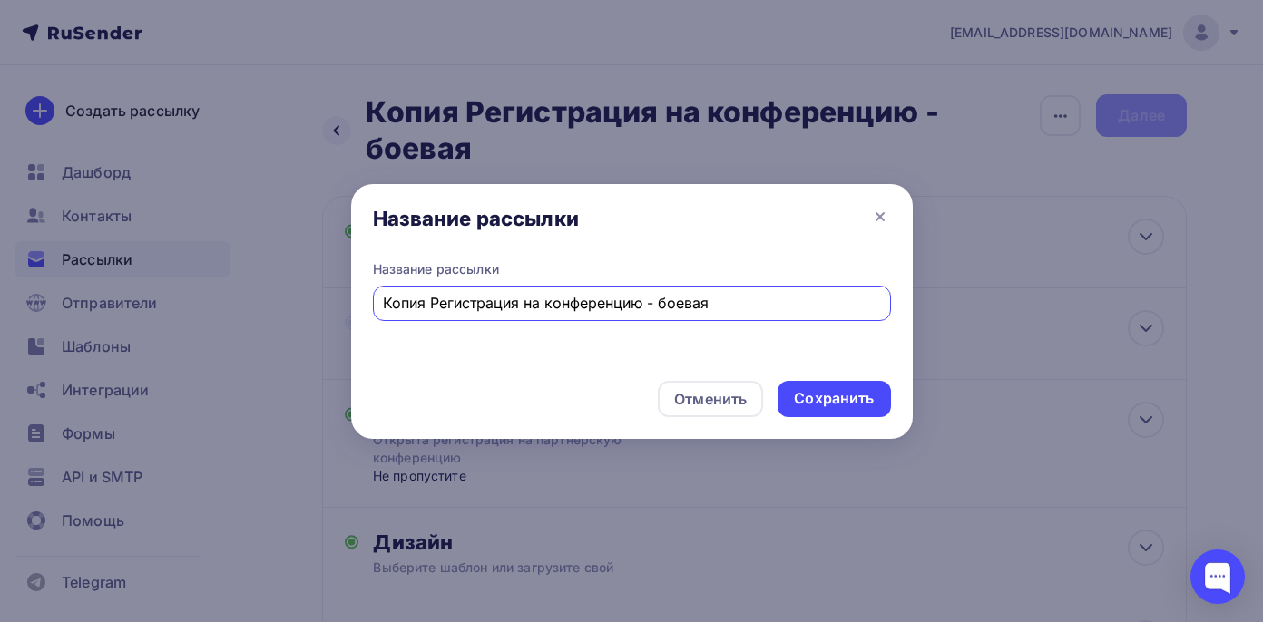
drag, startPoint x: 719, startPoint y: 302, endPoint x: 227, endPoint y: 256, distance: 494.7
click at [227, 256] on div "Название рассылки Название рассылки Копия Регистрация на конференцию - боевая О…" at bounding box center [631, 311] width 1263 height 622
type input "Программа конференции"
click at [799, 405] on div "Сохранить" at bounding box center [834, 398] width 80 height 21
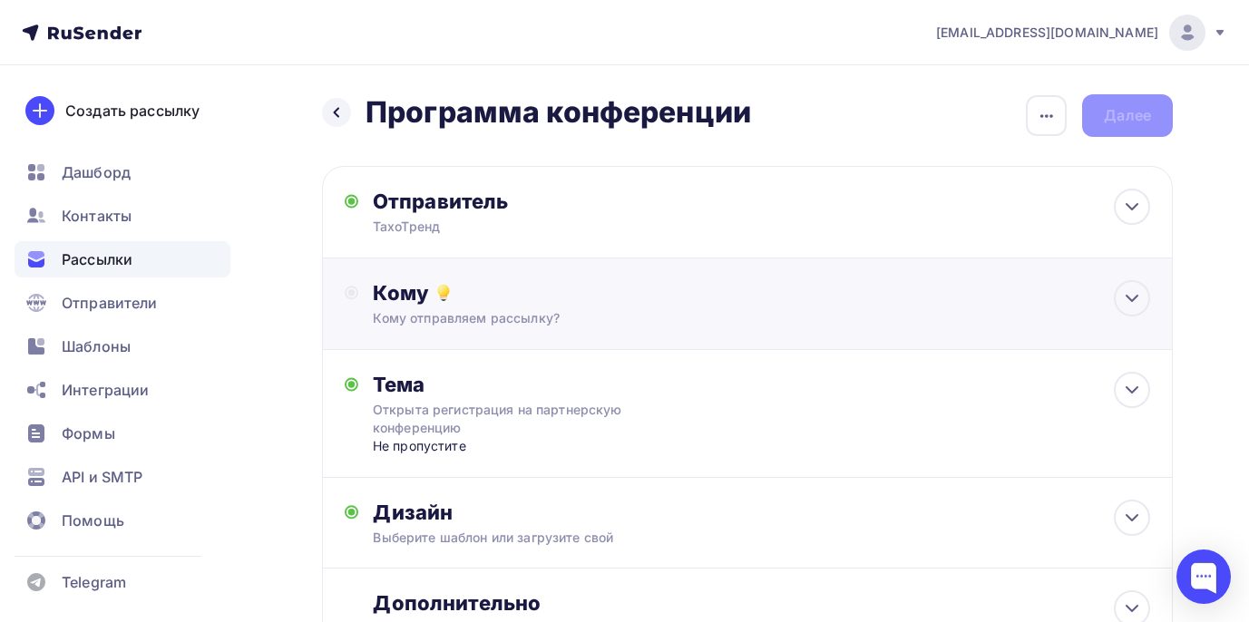
click at [608, 290] on div "Кому" at bounding box center [761, 292] width 777 height 25
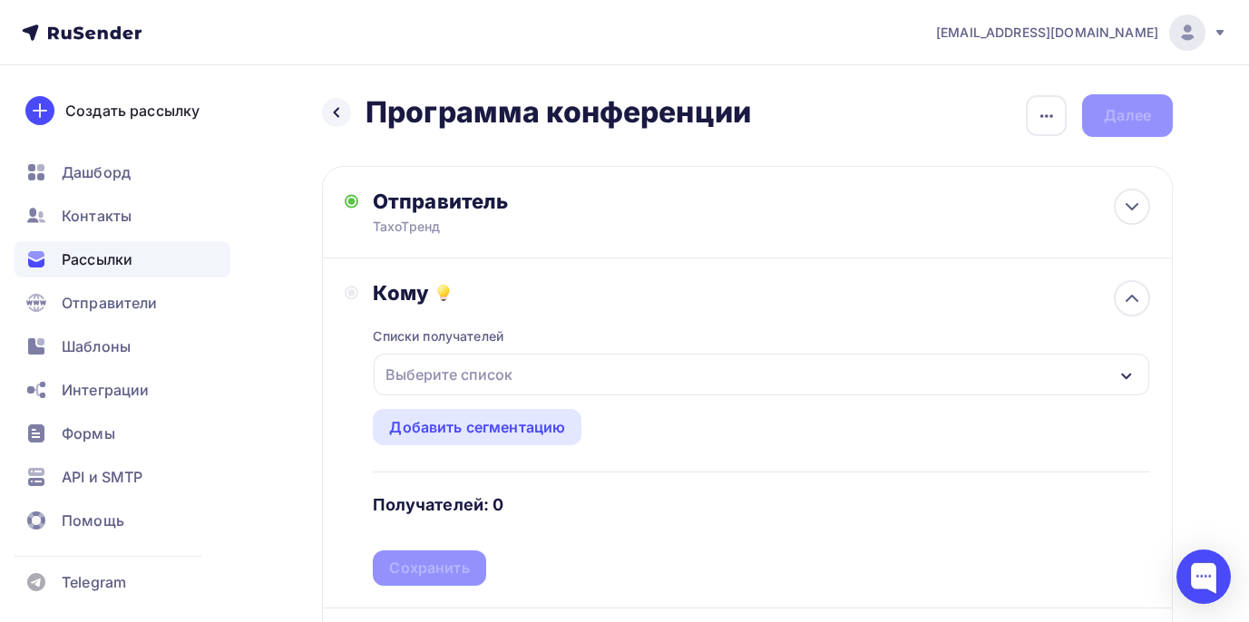
click at [534, 376] on div "Выберите список" at bounding box center [762, 375] width 776 height 42
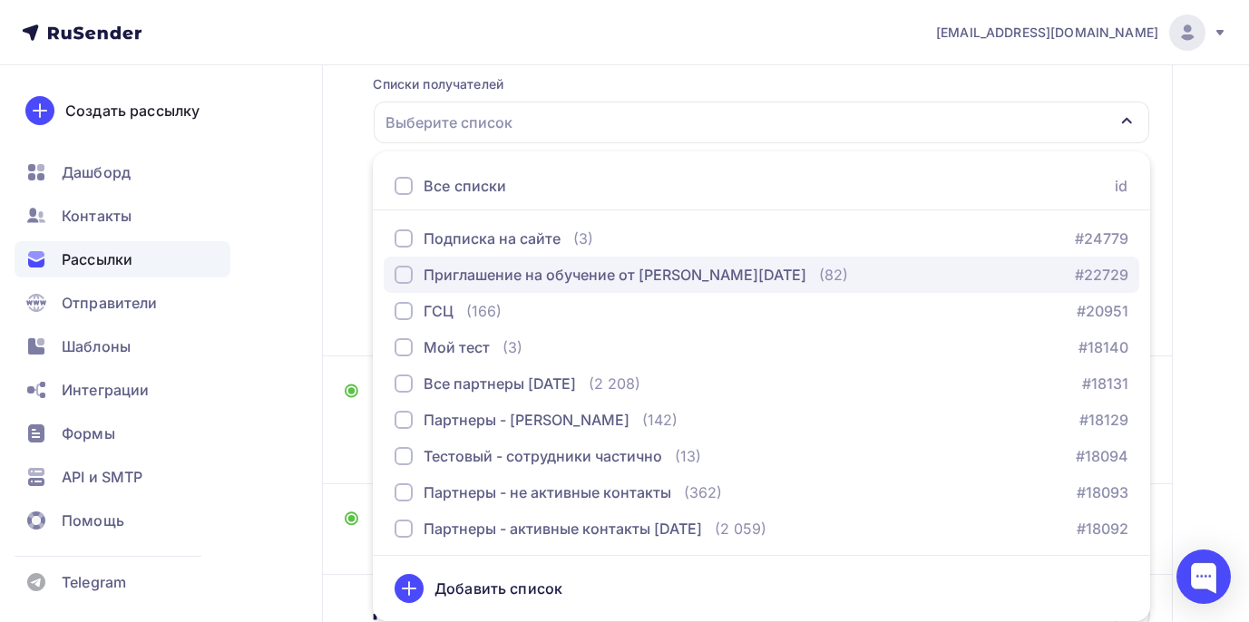
scroll to position [40, 0]
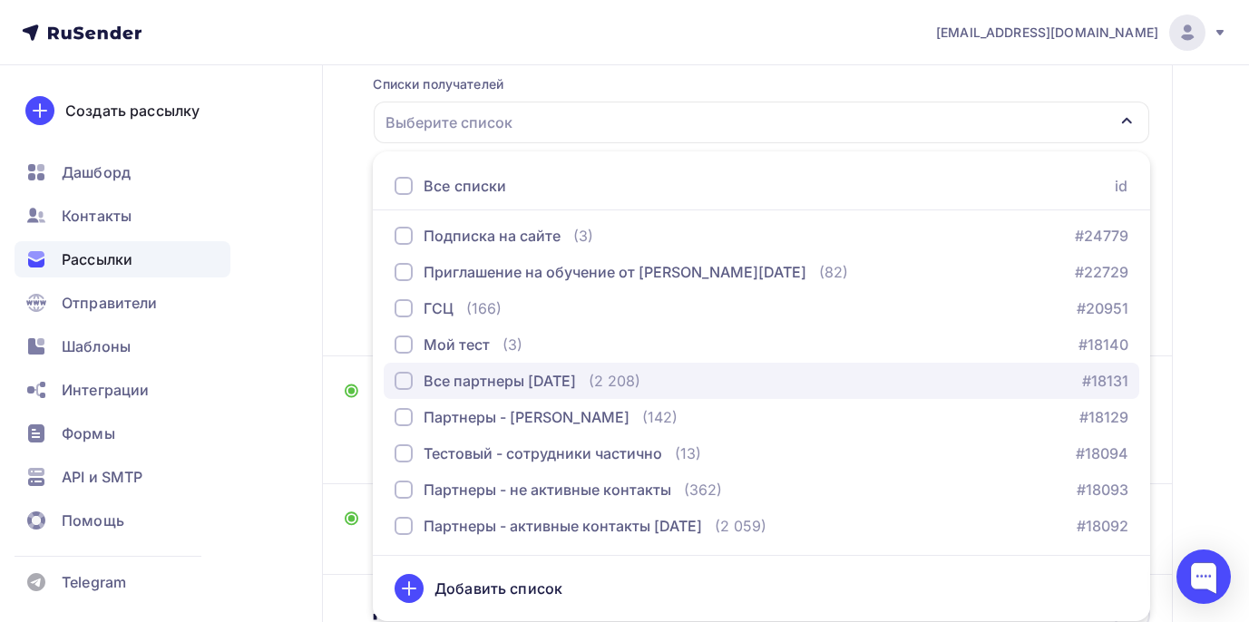
click at [407, 382] on div "button" at bounding box center [404, 381] width 18 height 18
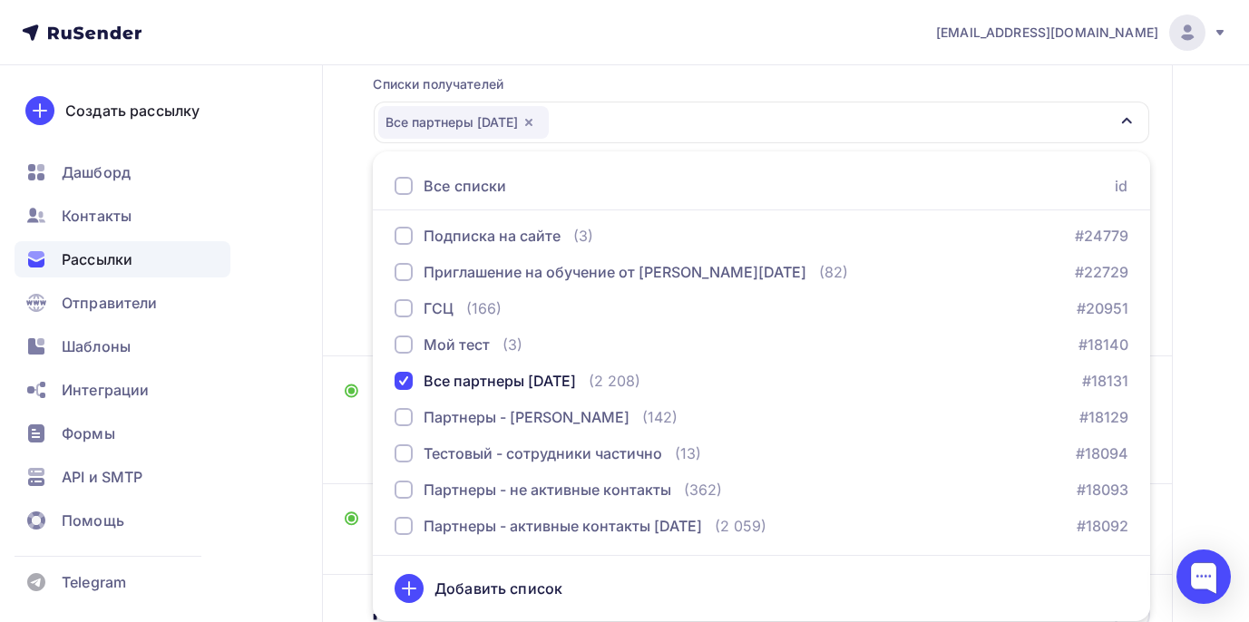
click at [1202, 327] on div "Назад Программа конференции Программа конференции Закончить позже Переименовать…" at bounding box center [624, 298] width 1249 height 971
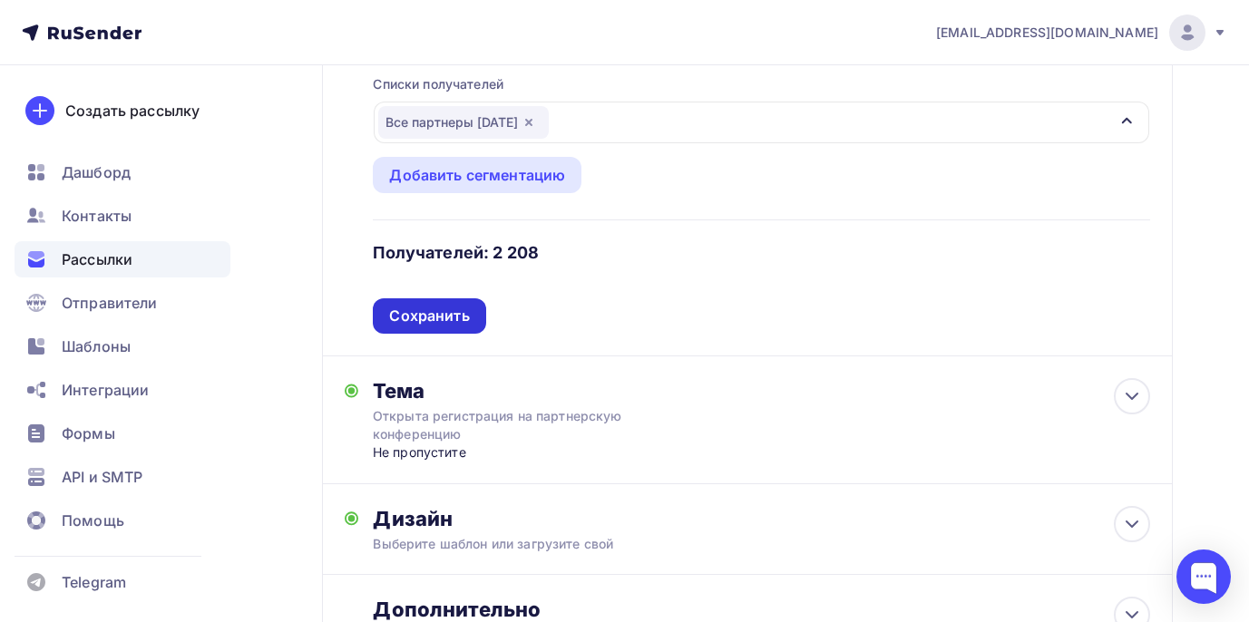
click at [459, 313] on div "Сохранить" at bounding box center [429, 316] width 80 height 21
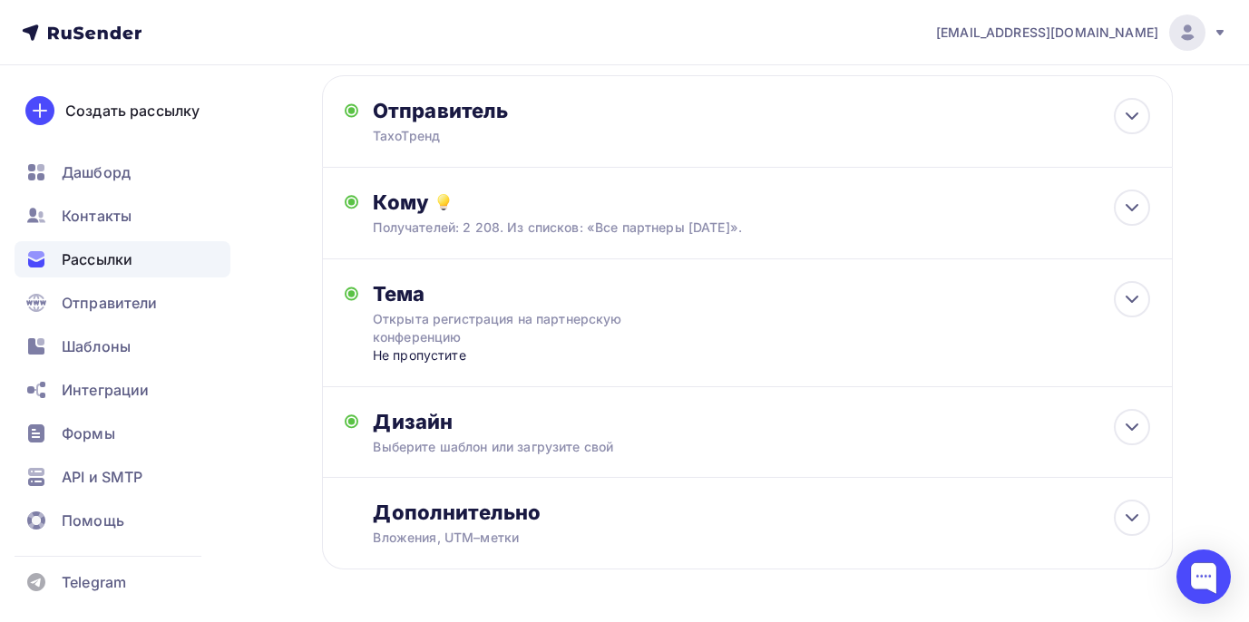
scroll to position [0, 0]
